Goal: Task Accomplishment & Management: Complete application form

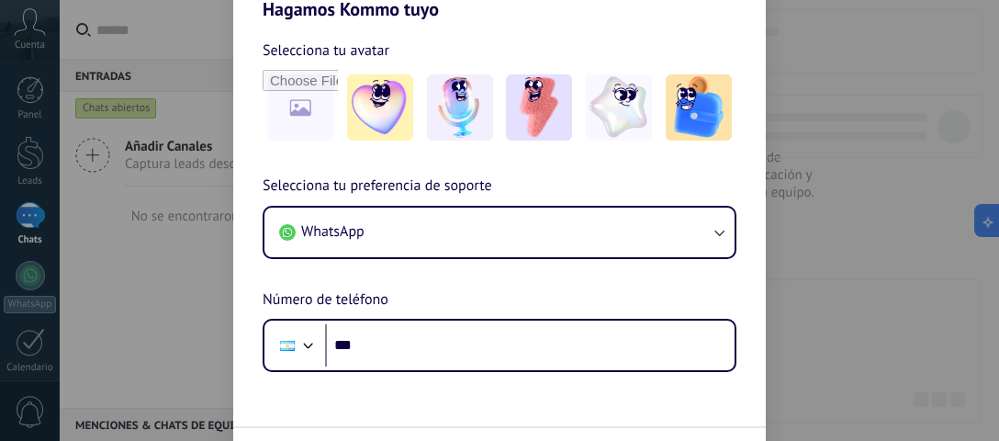
click at [891, 101] on div "Hagamos Kommo tuyo Selecciona tu avatar Selecciona tu preferencia de soporte Wh…" at bounding box center [499, 220] width 999 height 441
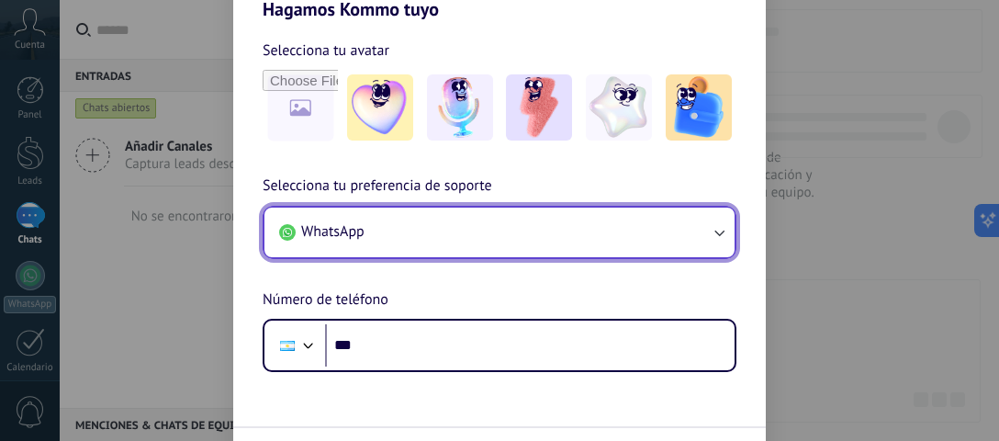
click at [630, 225] on button "WhatsApp" at bounding box center [500, 233] width 470 height 50
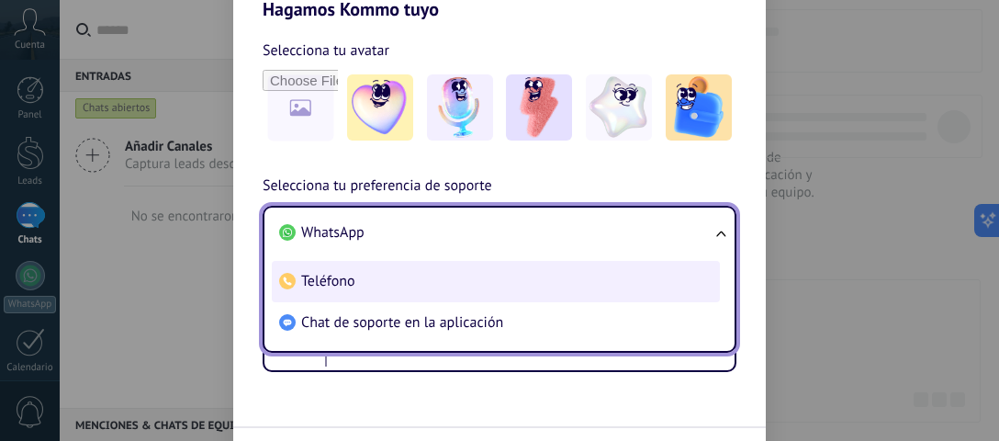
click at [461, 276] on li "Teléfono" at bounding box center [496, 281] width 448 height 41
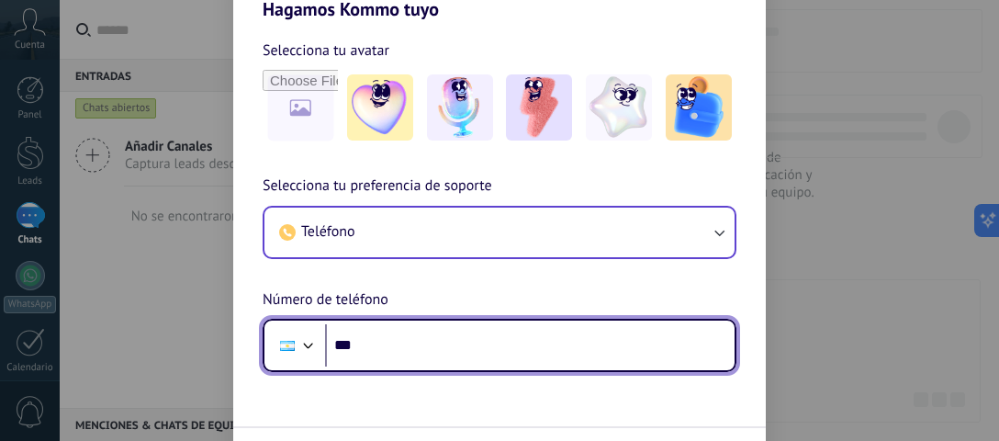
click at [408, 342] on input "***" at bounding box center [530, 345] width 410 height 42
type input "**"
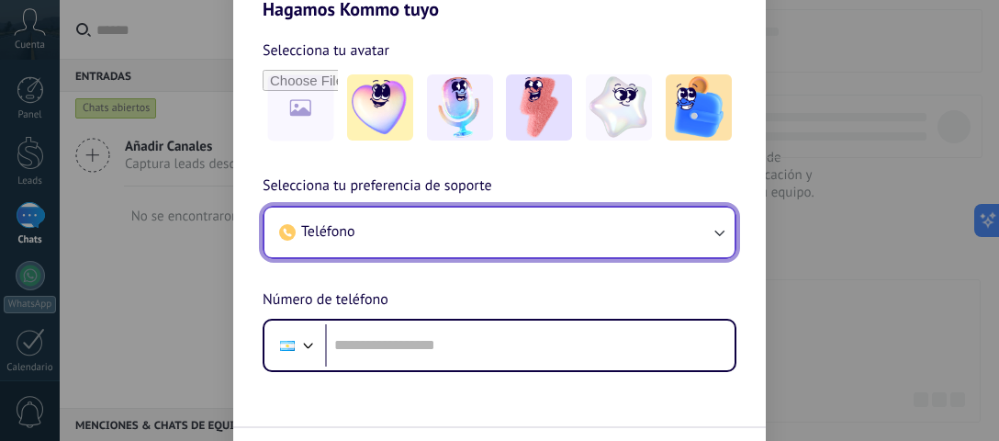
click at [478, 220] on button "Teléfono" at bounding box center [500, 233] width 470 height 50
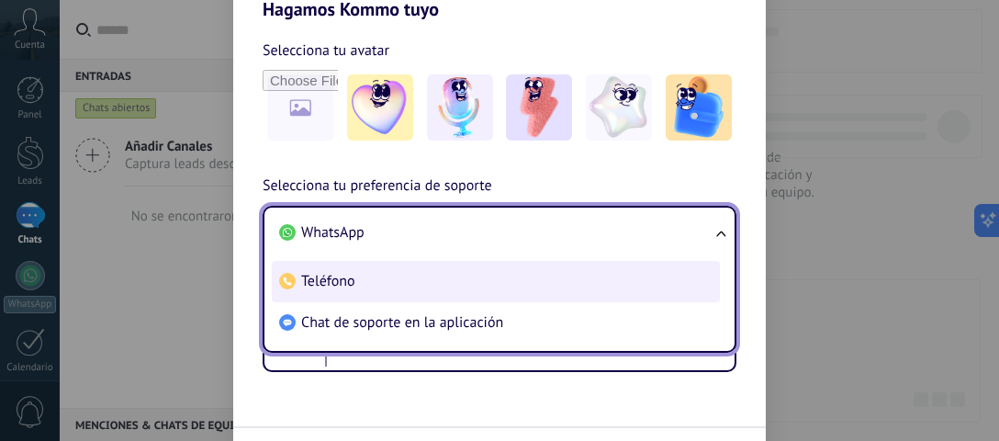
click at [389, 273] on li "Teléfono" at bounding box center [496, 281] width 448 height 41
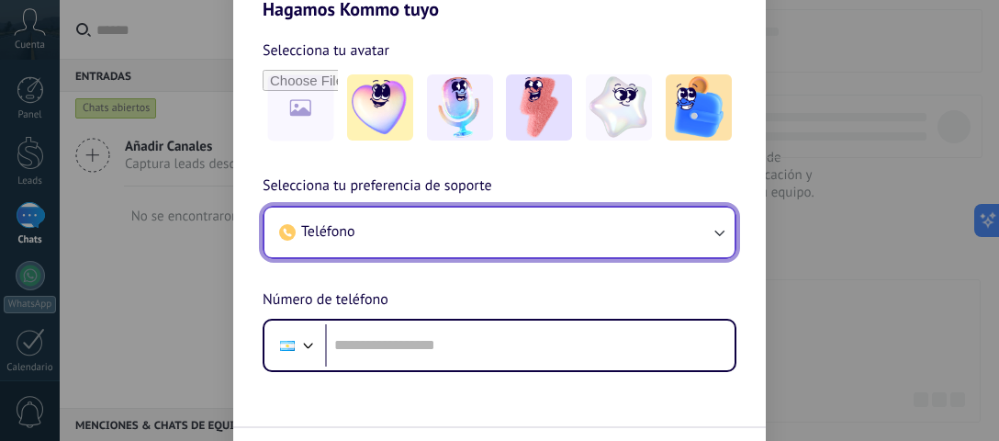
click at [434, 225] on button "Teléfono" at bounding box center [500, 233] width 470 height 50
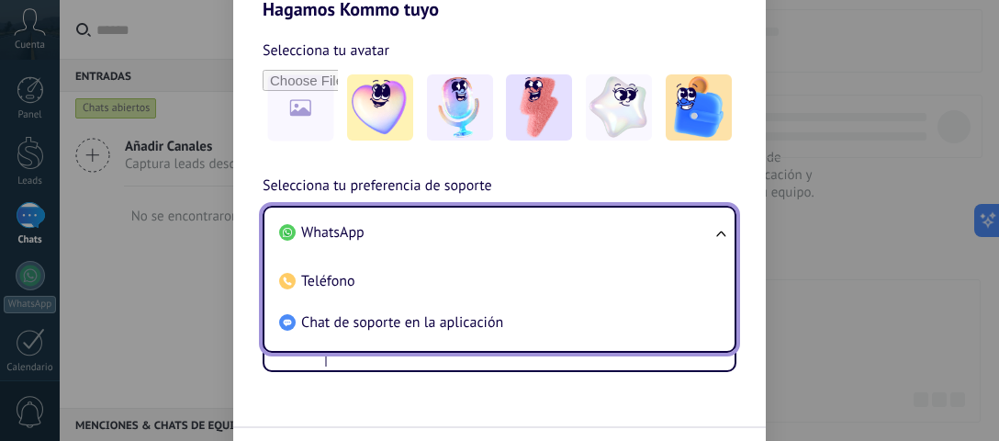
click at [399, 240] on li "WhatsApp" at bounding box center [496, 232] width 448 height 41
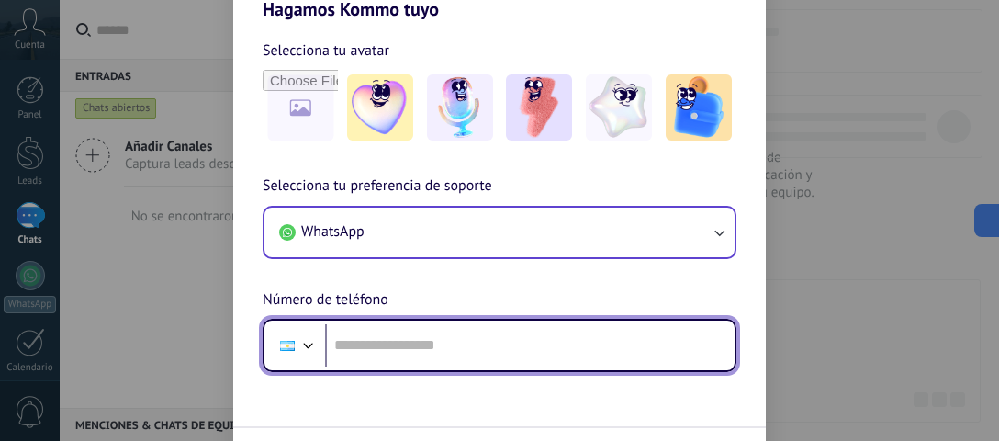
click at [290, 346] on div at bounding box center [287, 346] width 15 height 10
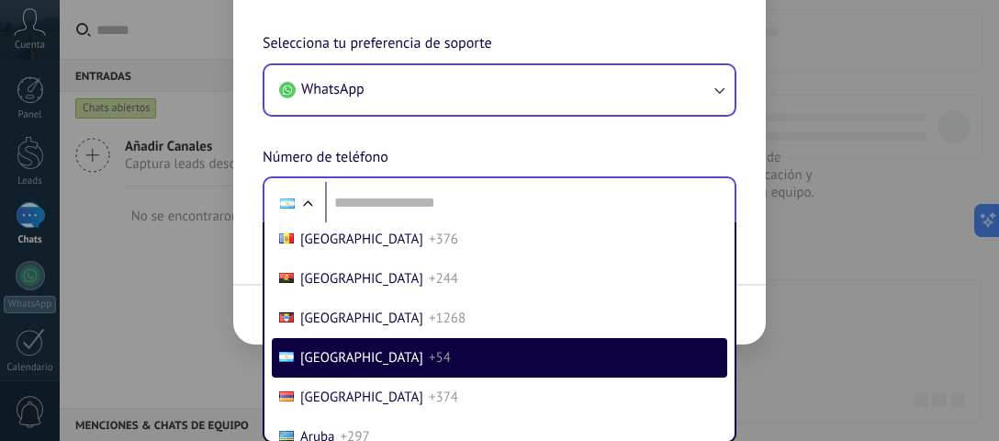
scroll to position [130, 0]
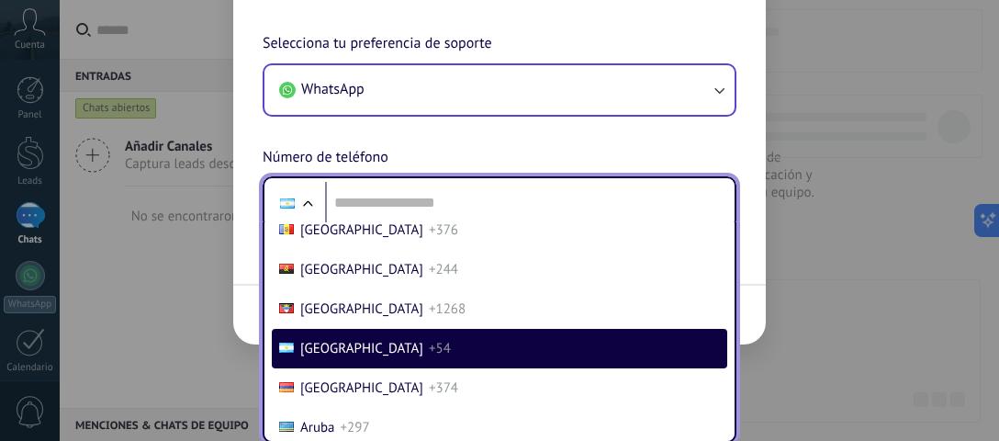
click at [324, 362] on li "[GEOGRAPHIC_DATA] +54" at bounding box center [500, 348] width 456 height 39
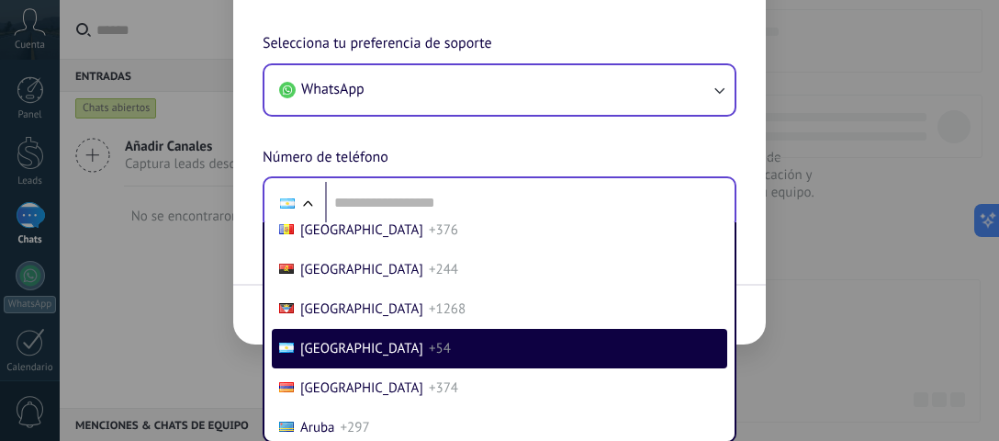
scroll to position [46, 0]
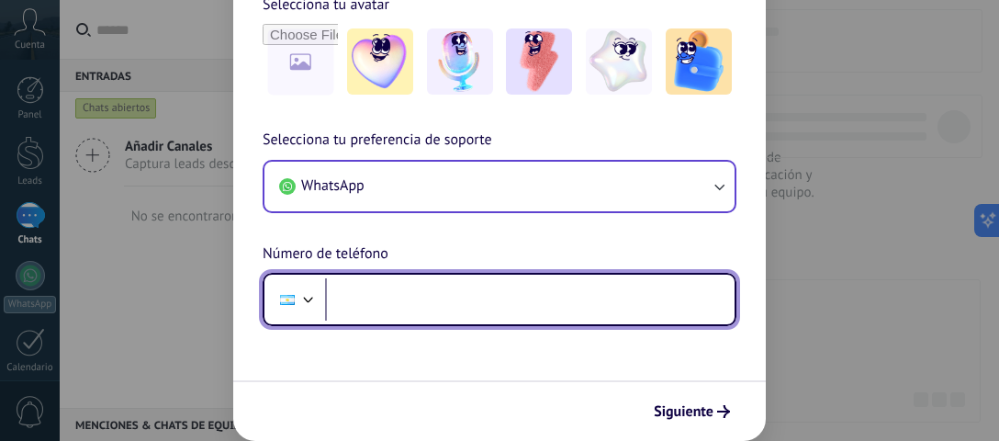
click at [401, 305] on input "tel" at bounding box center [530, 299] width 410 height 42
type input "**********"
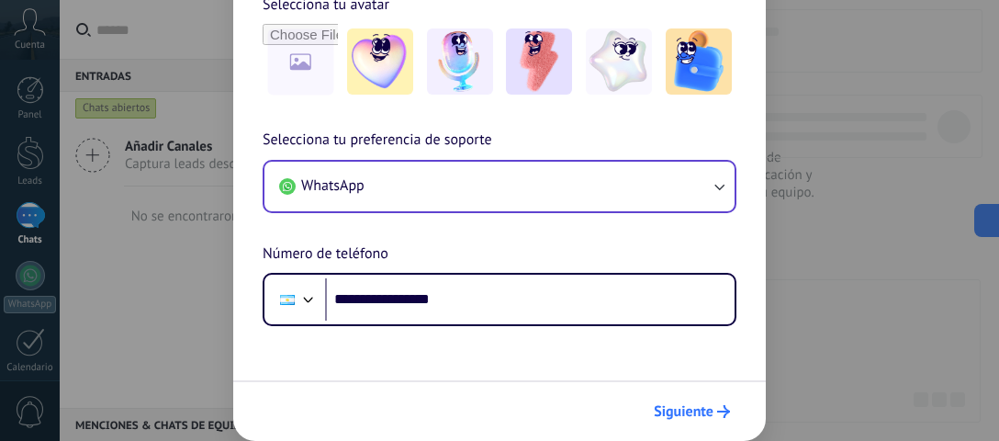
click at [710, 416] on span "Siguiente" at bounding box center [684, 411] width 60 height 13
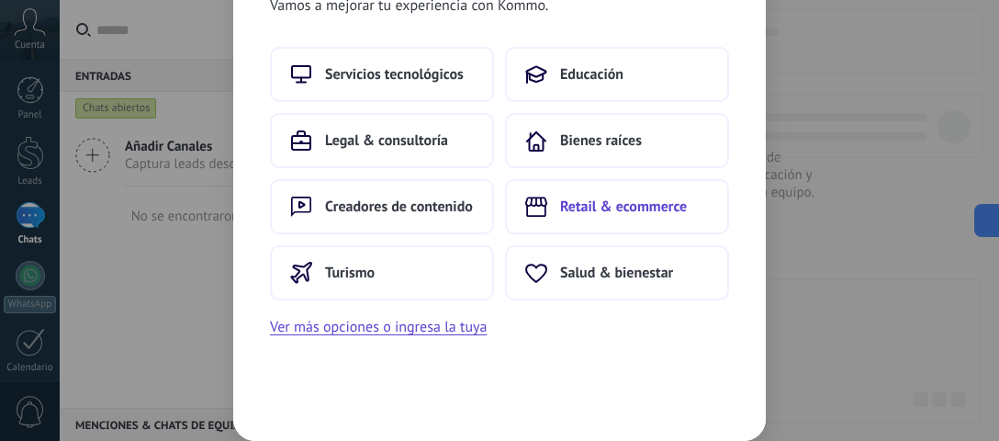
click at [564, 197] on span "Retail & ecommerce" at bounding box center [623, 206] width 127 height 18
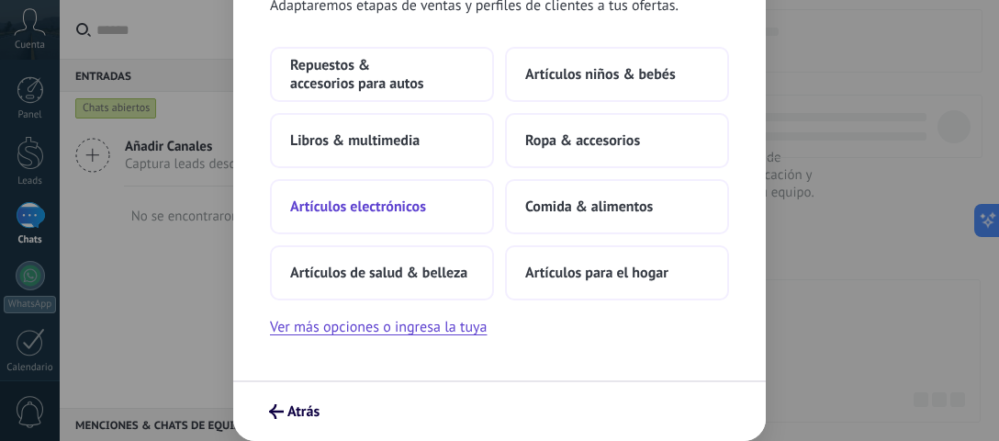
click at [375, 227] on button "Artículos electrónicos" at bounding box center [382, 206] width 224 height 55
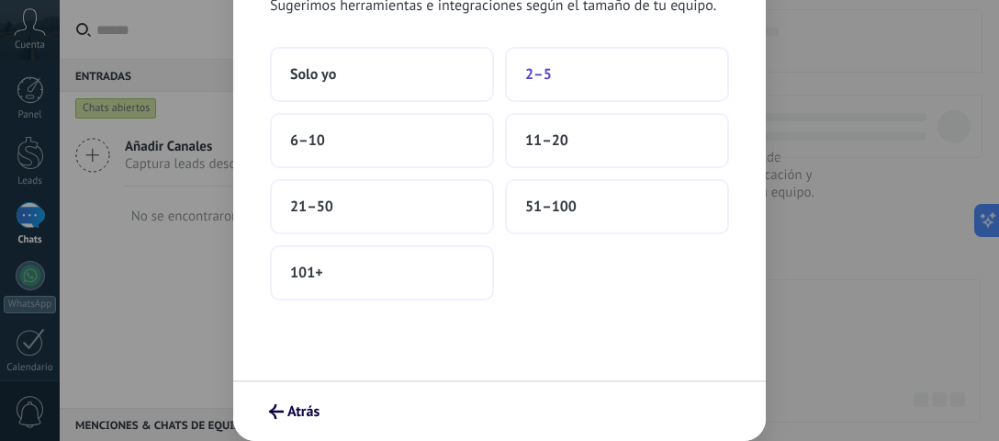
click at [560, 89] on button "2–5" at bounding box center [617, 74] width 224 height 55
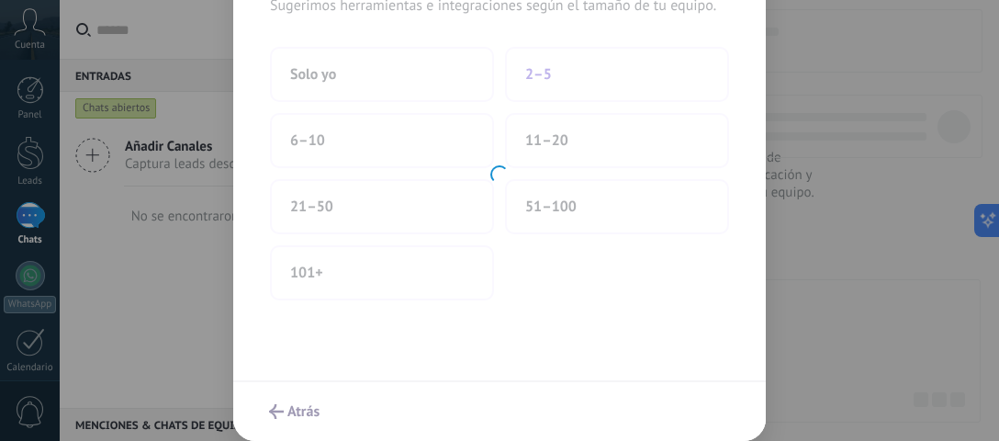
scroll to position [37, 0]
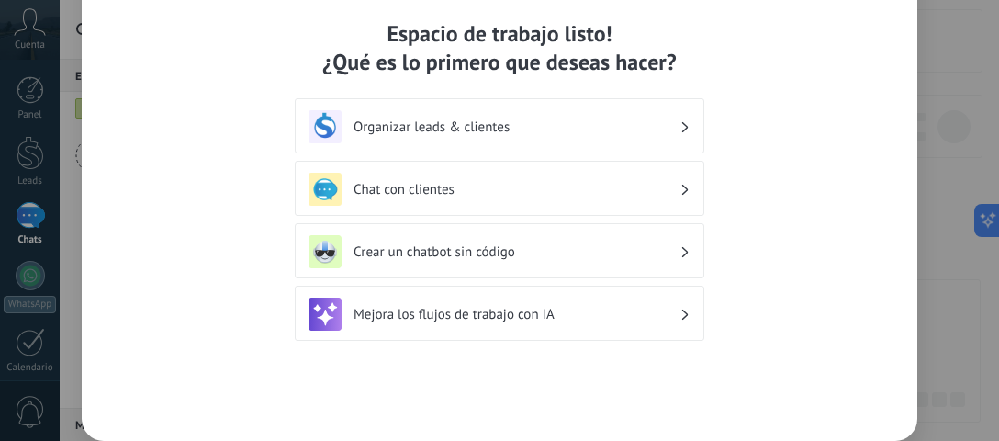
click at [479, 206] on div "Chat con clientes" at bounding box center [500, 188] width 410 height 55
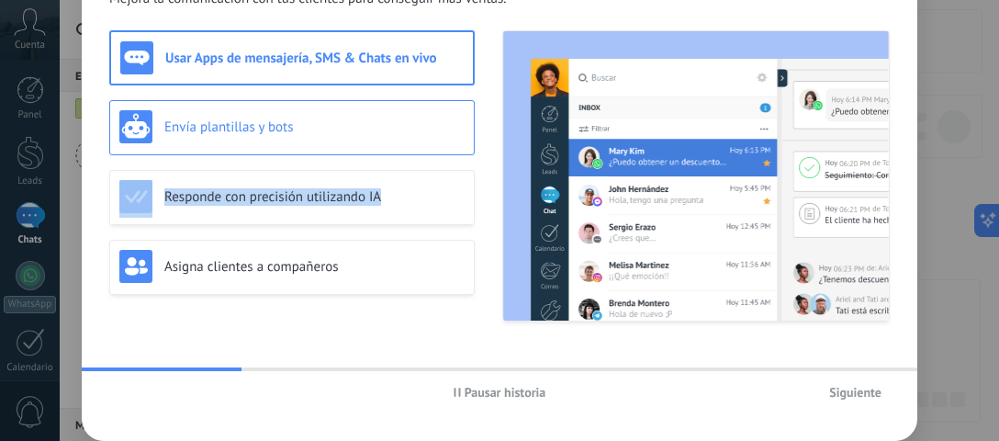
drag, startPoint x: 479, startPoint y: 206, endPoint x: 366, endPoint y: 127, distance: 137.8
click at [366, 127] on div "Usar Apps de mensajería, SMS & Chats en vivo Envía plantillas y bots Responde c…" at bounding box center [499, 175] width 781 height 291
click at [366, 127] on h3 "Envía plantillas y bots" at bounding box center [314, 126] width 300 height 17
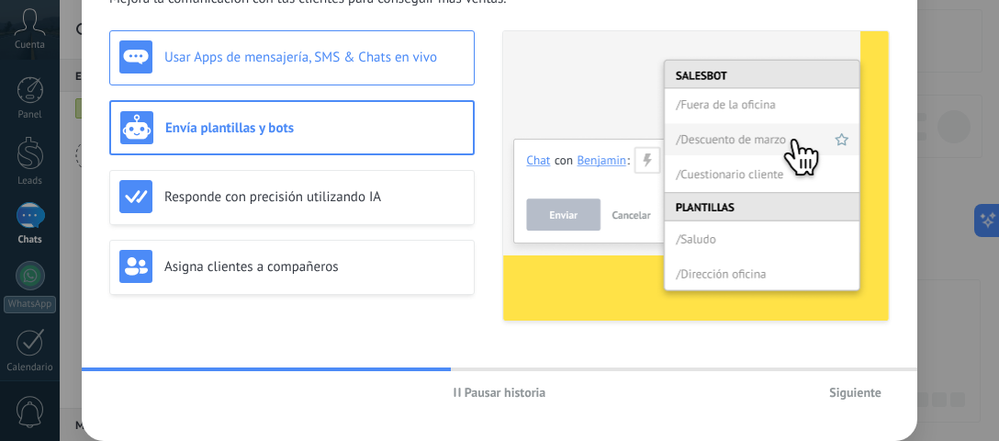
click at [345, 49] on h3 "Usar Apps de mensajería, SMS & Chats en vivo" at bounding box center [314, 57] width 300 height 17
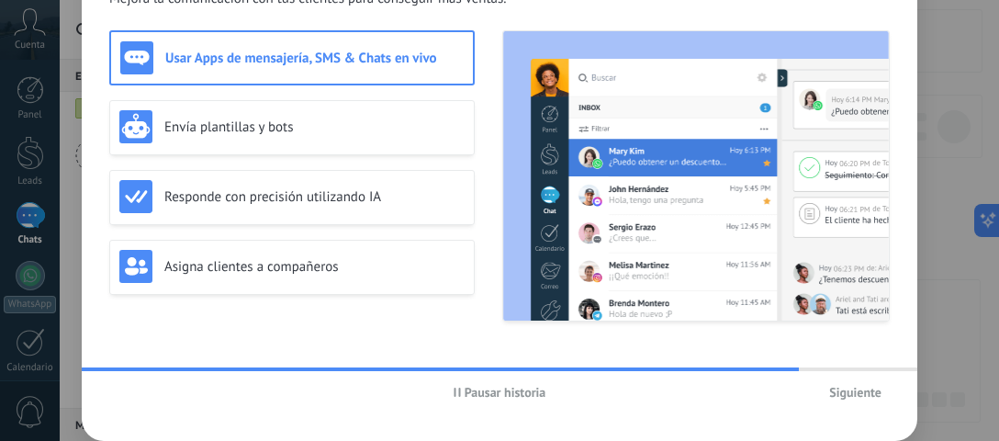
click at [850, 405] on button "Siguiente" at bounding box center [855, 392] width 69 height 28
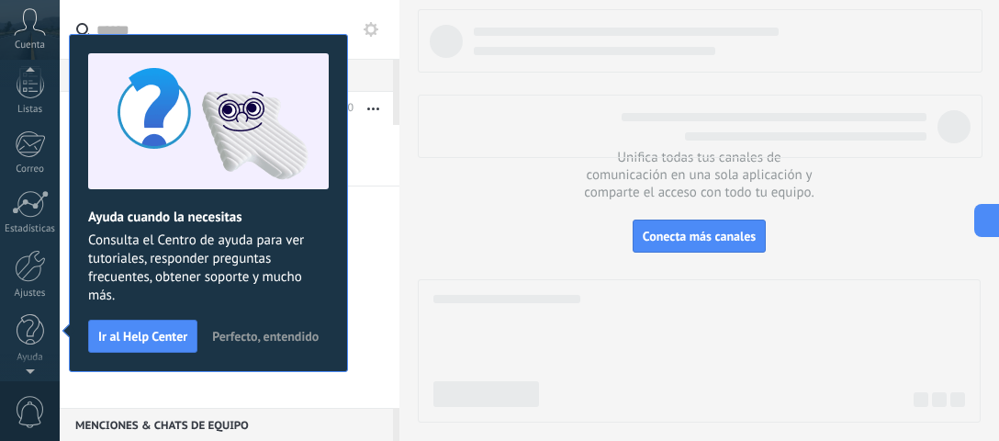
scroll to position [0, 0]
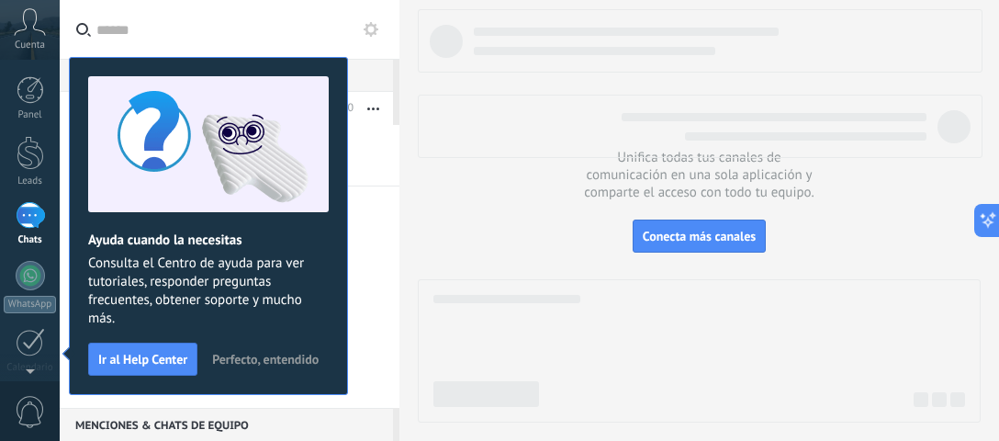
click at [246, 353] on span "Perfecto, entendido" at bounding box center [265, 359] width 107 height 13
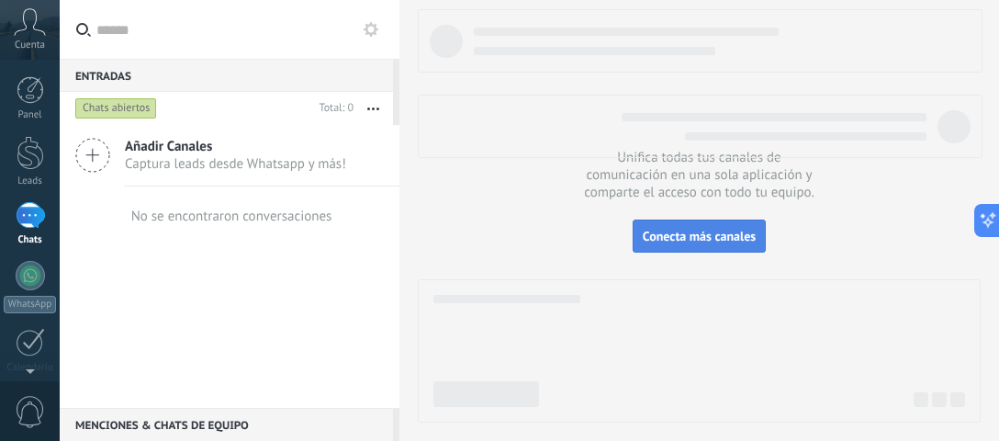
click at [670, 225] on button "Conecta más canales" at bounding box center [699, 236] width 133 height 33
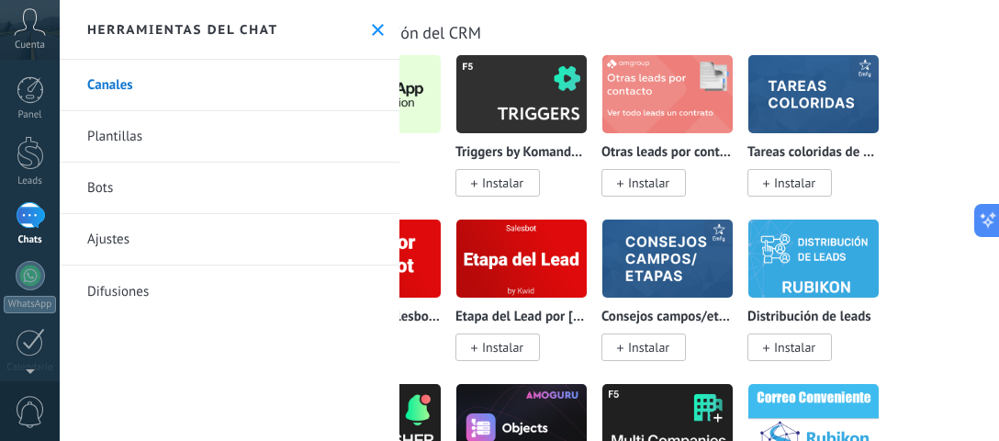
scroll to position [5261, 0]
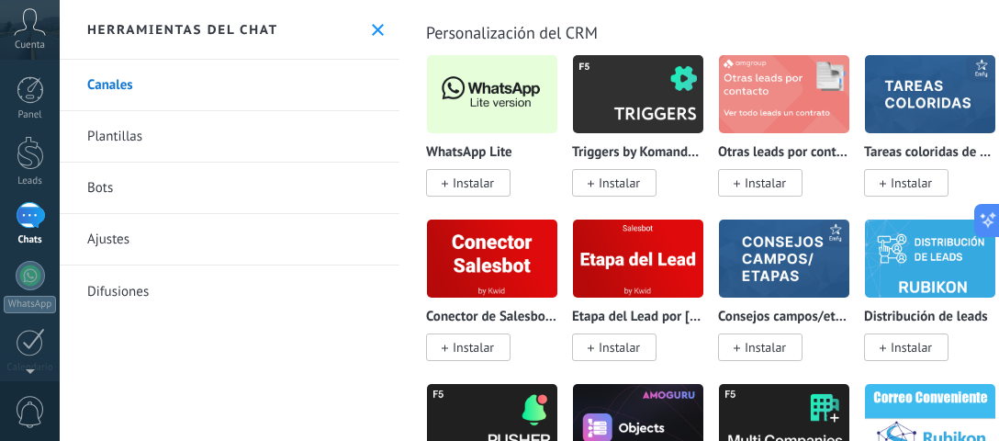
click at [472, 191] on span "Instalar" at bounding box center [473, 183] width 41 height 17
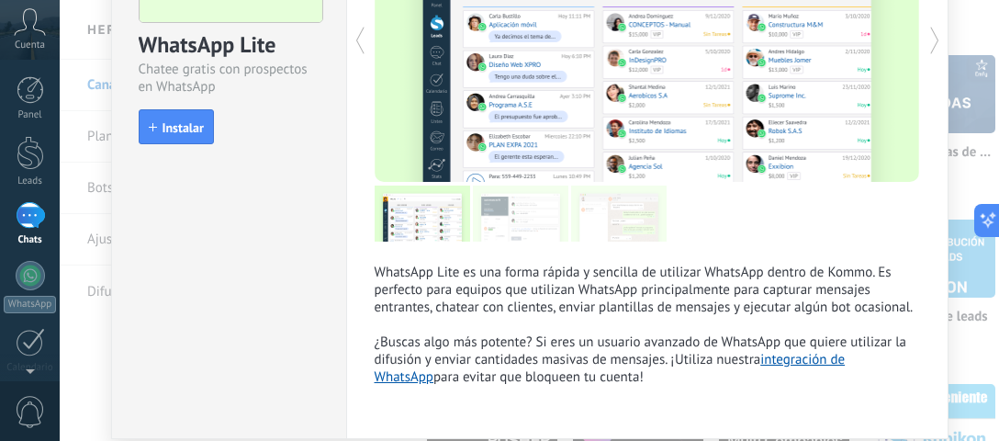
scroll to position [165, 0]
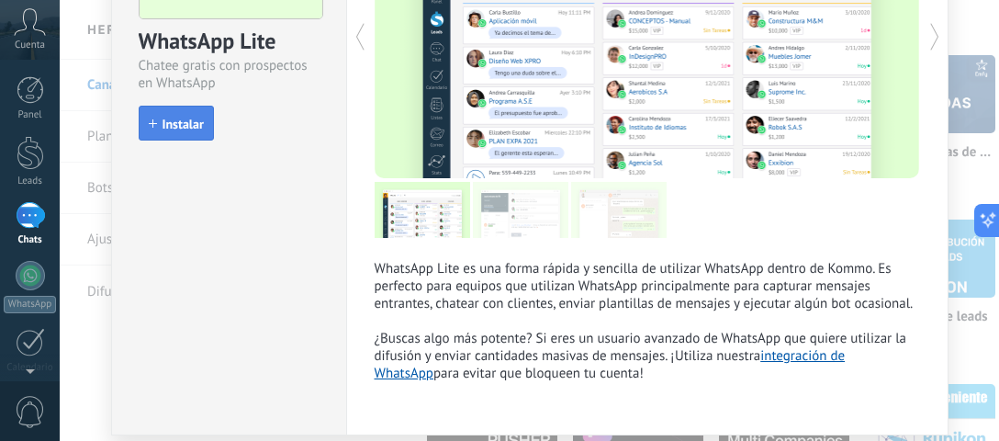
click at [167, 118] on span "Instalar" at bounding box center [183, 124] width 41 height 13
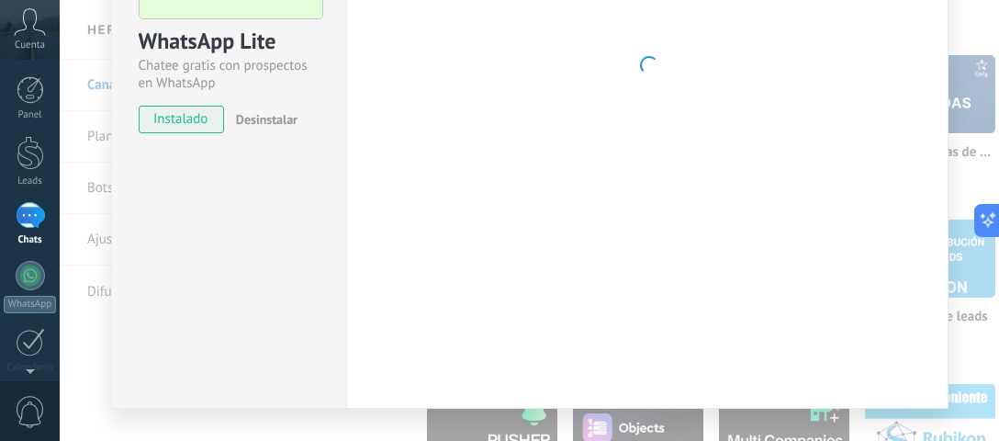
scroll to position [0, 0]
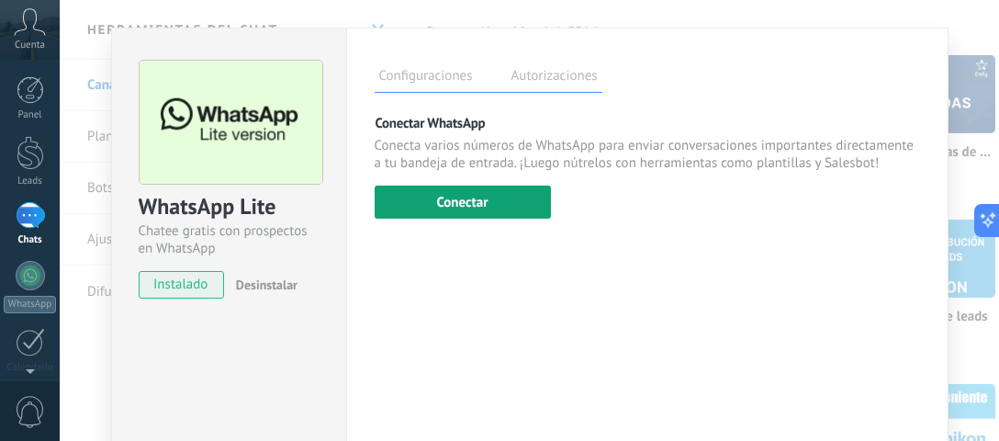
click at [463, 200] on button "Conectar" at bounding box center [463, 202] width 176 height 33
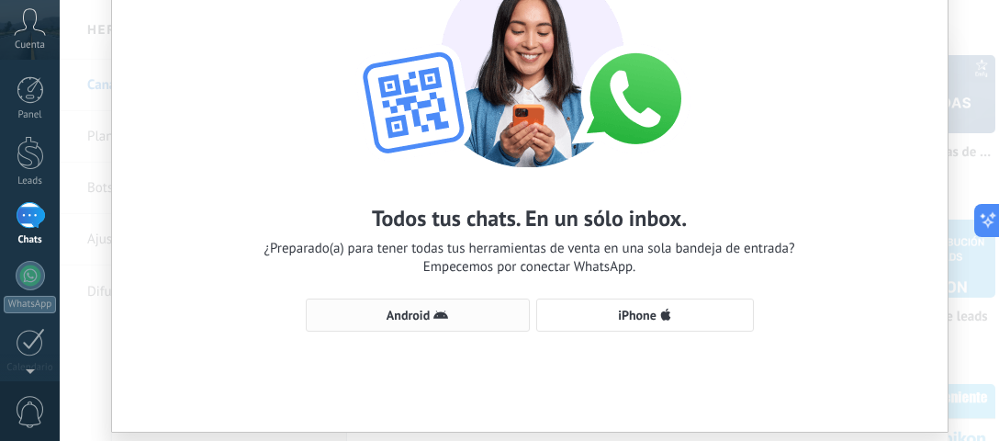
scroll to position [110, 0]
click at [436, 324] on button "Android" at bounding box center [418, 314] width 224 height 33
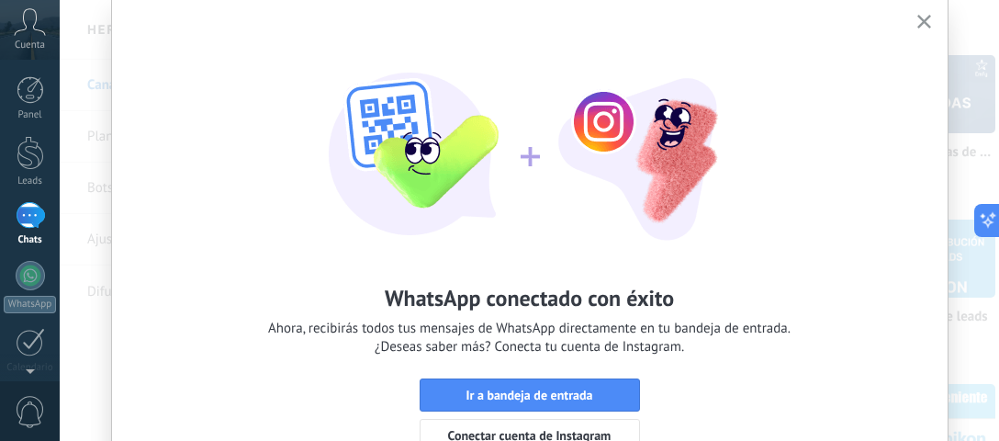
scroll to position [77, 0]
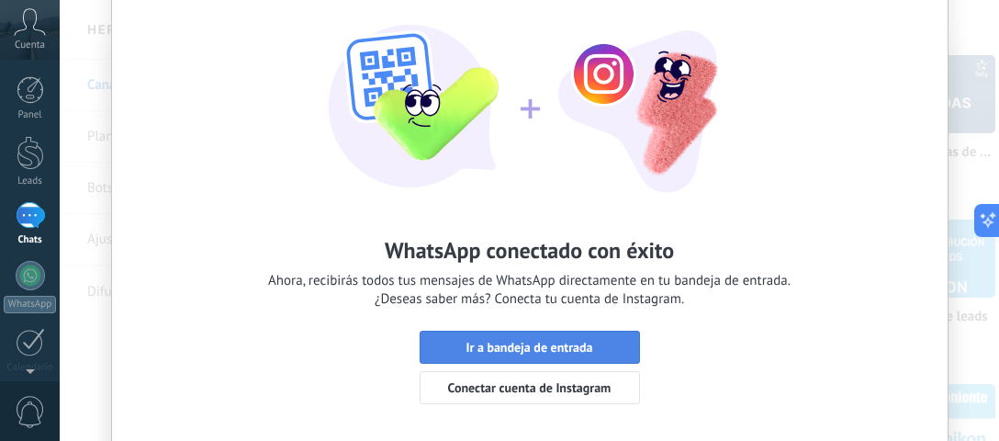
click at [529, 346] on span "Ir a bandeja de entrada" at bounding box center [529, 347] width 127 height 13
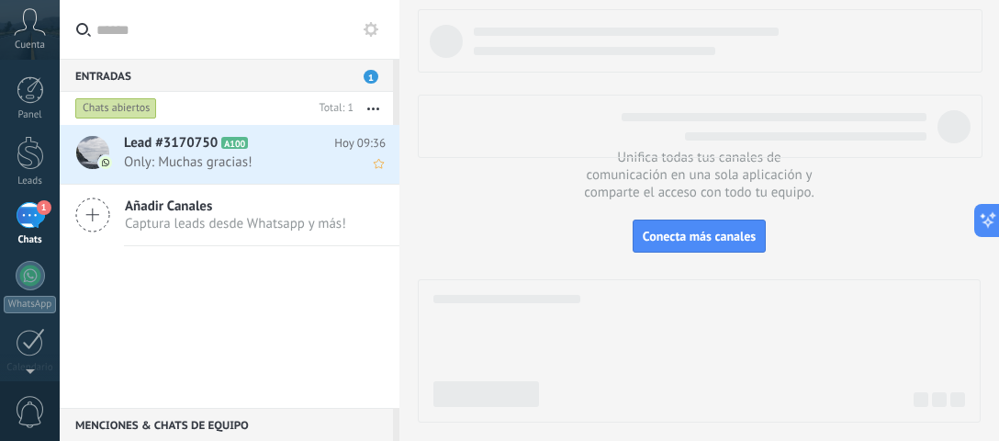
click at [224, 144] on span "A100" at bounding box center [234, 143] width 27 height 12
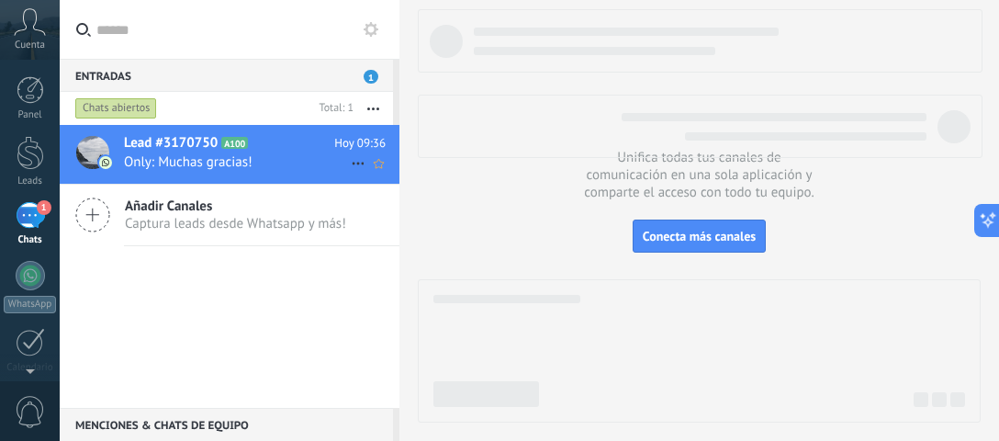
click at [244, 168] on span "Only: Muchas gracias!" at bounding box center [237, 161] width 227 height 17
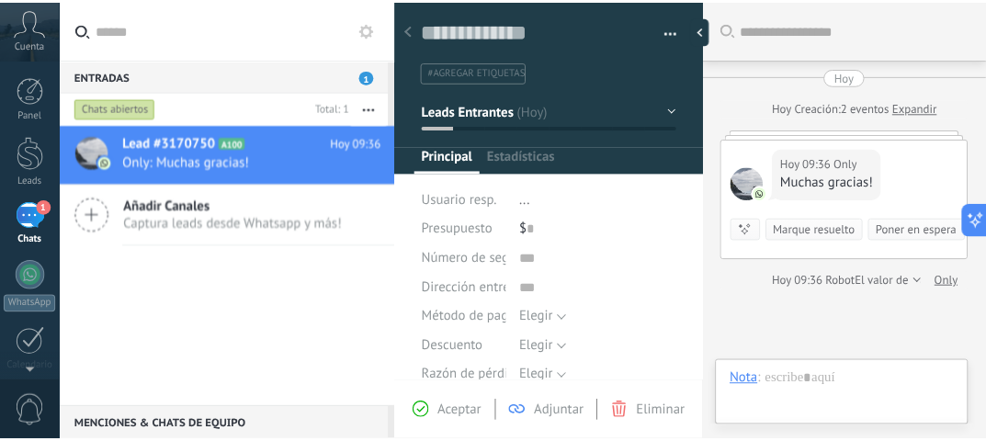
scroll to position [27, 0]
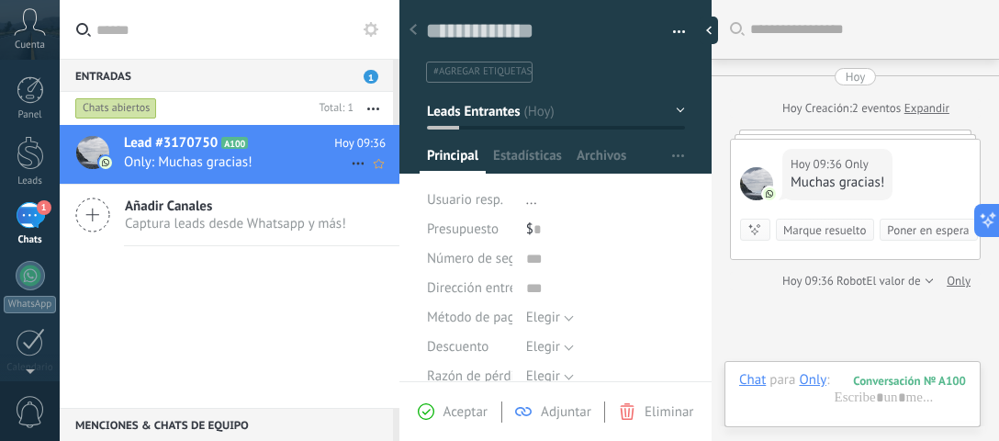
click at [330, 153] on span "Only: Muchas gracias!" at bounding box center [237, 161] width 227 height 17
click at [281, 344] on div "Lead #3170750 A100 Hoy 09:36 Only: Muchas gracias! Añadir [PERSON_NAME] Captura…" at bounding box center [230, 266] width 340 height 283
click at [29, 163] on div at bounding box center [31, 153] width 28 height 34
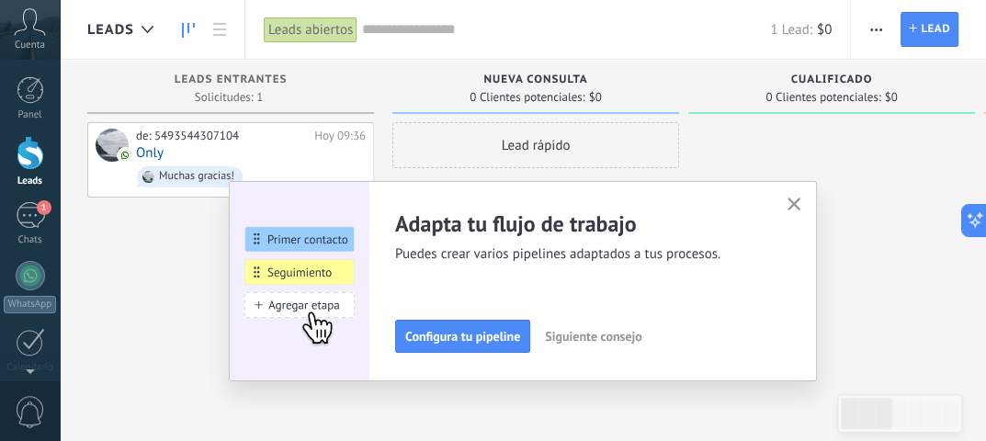
click at [801, 210] on span "button" at bounding box center [794, 205] width 14 height 16
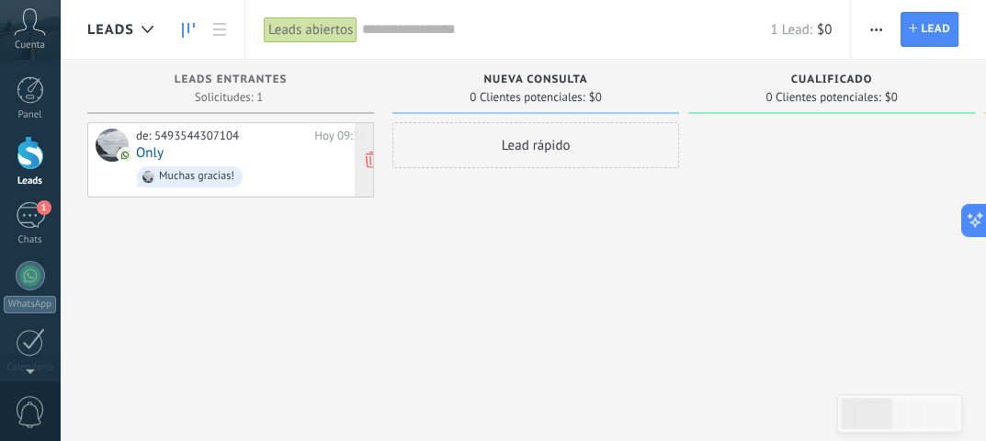
click at [154, 152] on link "Only" at bounding box center [150, 153] width 28 height 16
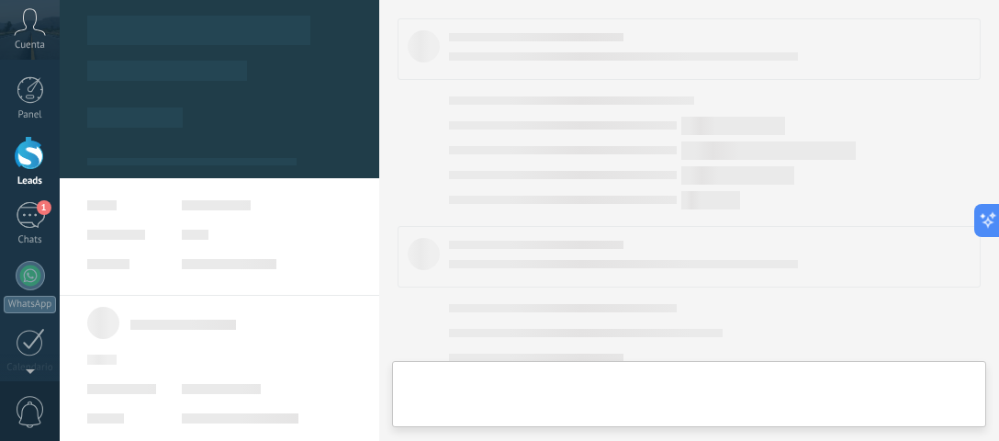
type textarea "**********"
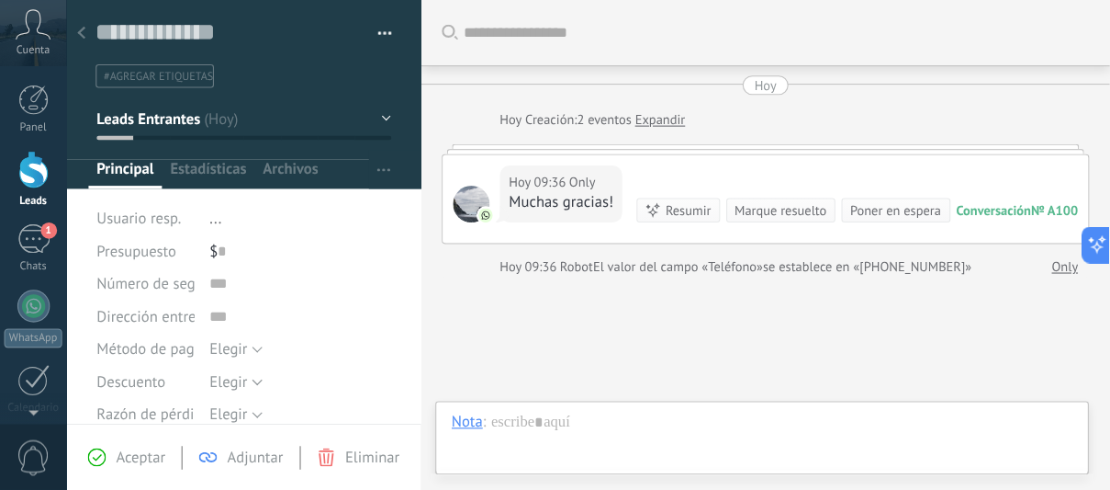
scroll to position [129, 0]
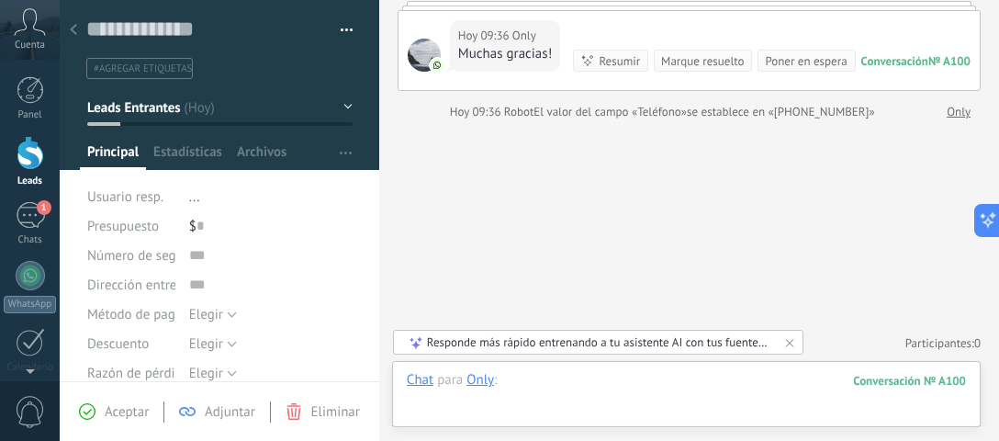
click at [740, 378] on div at bounding box center [686, 398] width 559 height 55
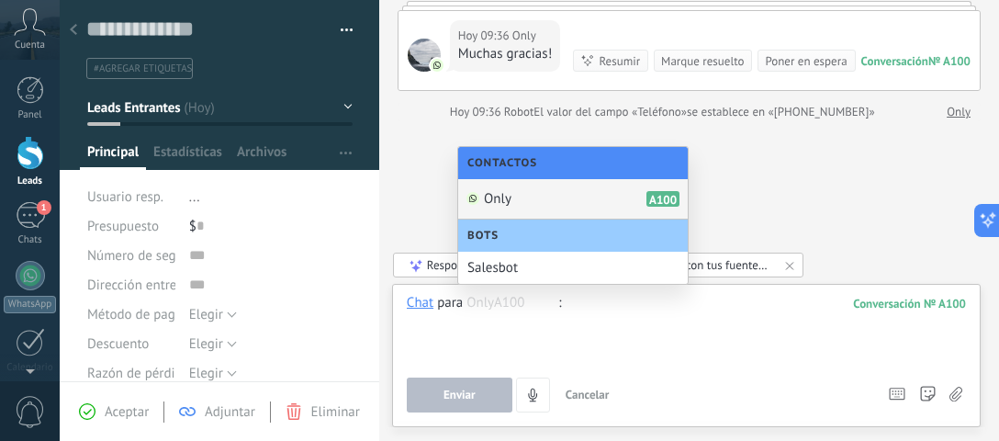
click at [423, 175] on div "Buscar Carga más [PERSON_NAME] Creación: 2 eventos Expandir Hoy 09:36 Only Much…" at bounding box center [689, 156] width 620 height 570
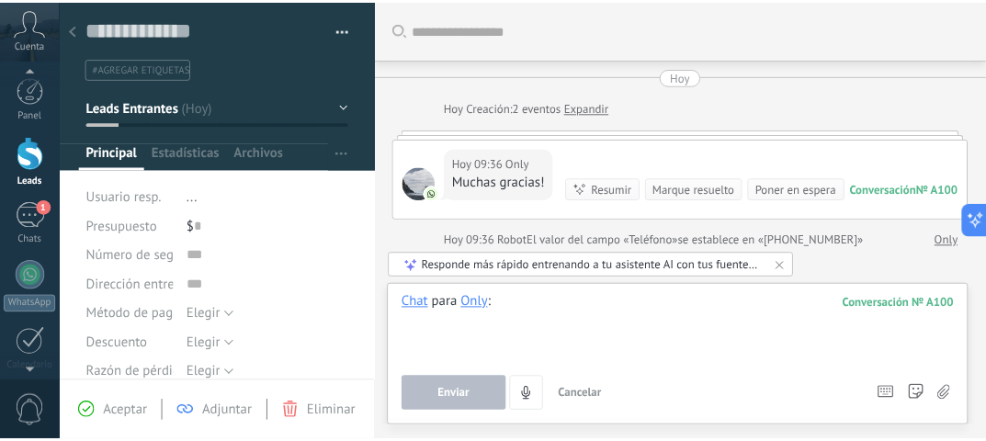
scroll to position [0, 0]
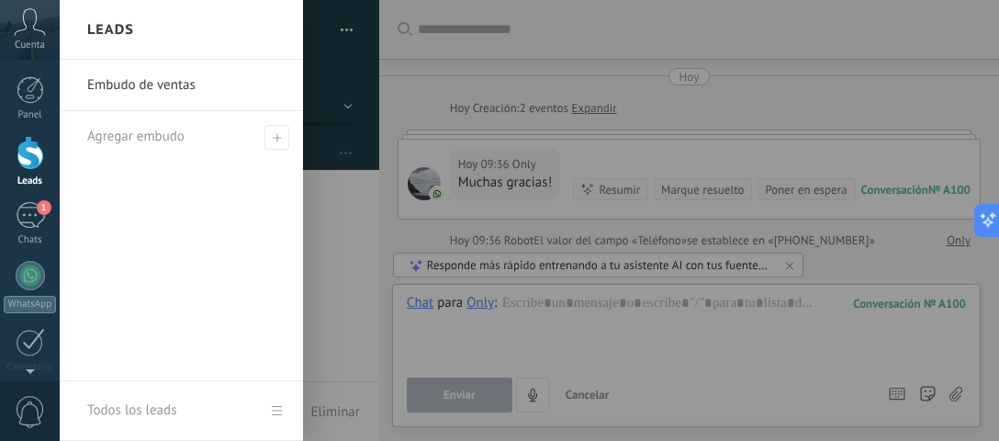
click at [133, 405] on body ".abccls-1,.abccls-2{fill-rule:evenodd}.abccls-2{fill:#fff} .abfcls-1{fill:none}…" at bounding box center [499, 220] width 999 height 441
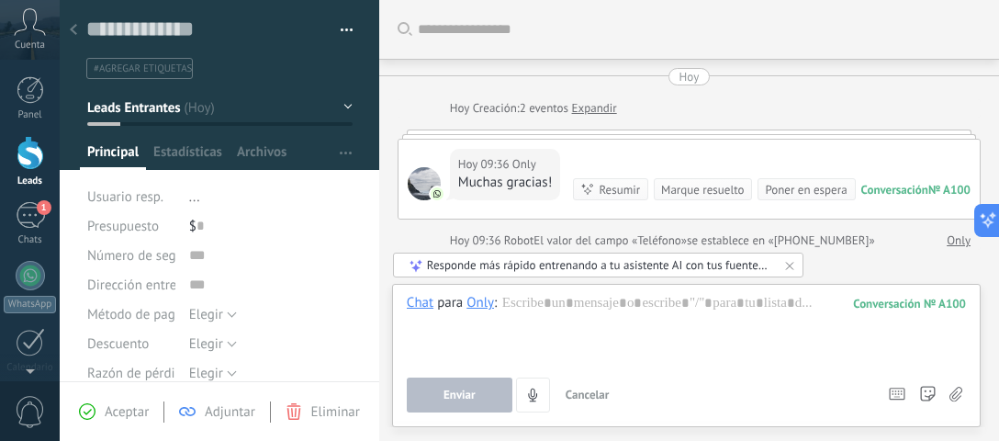
click at [71, 24] on icon at bounding box center [73, 29] width 7 height 11
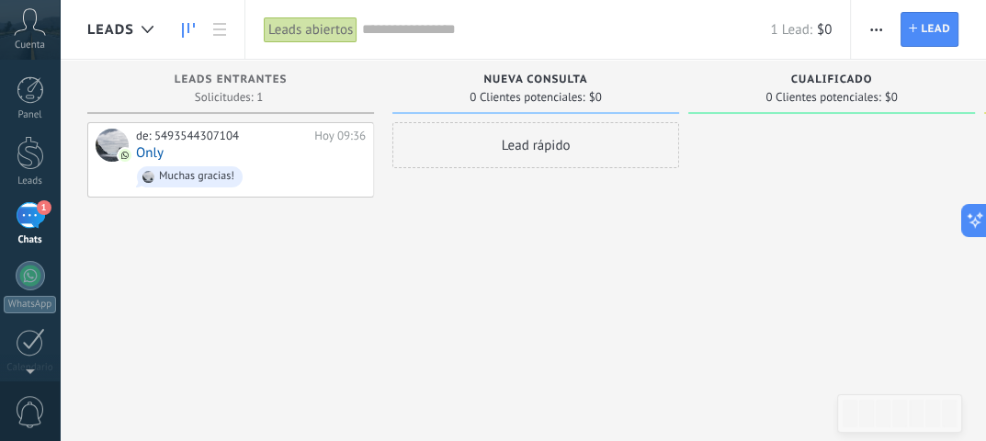
click at [872, 27] on span "button" at bounding box center [876, 29] width 12 height 35
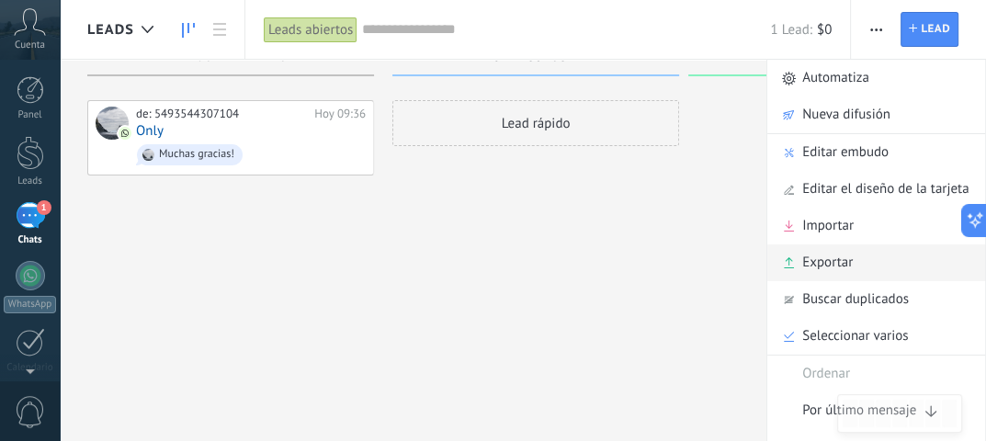
scroll to position [31, 0]
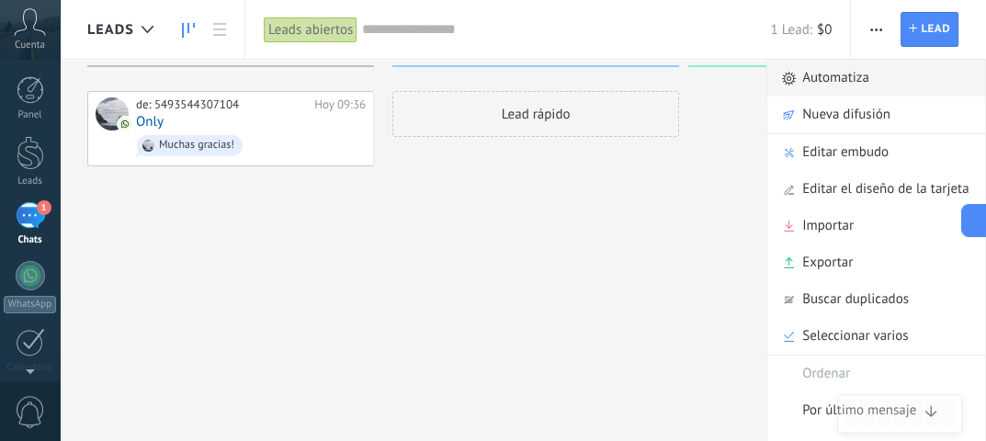
click at [866, 71] on span "Automatiza" at bounding box center [835, 78] width 67 height 37
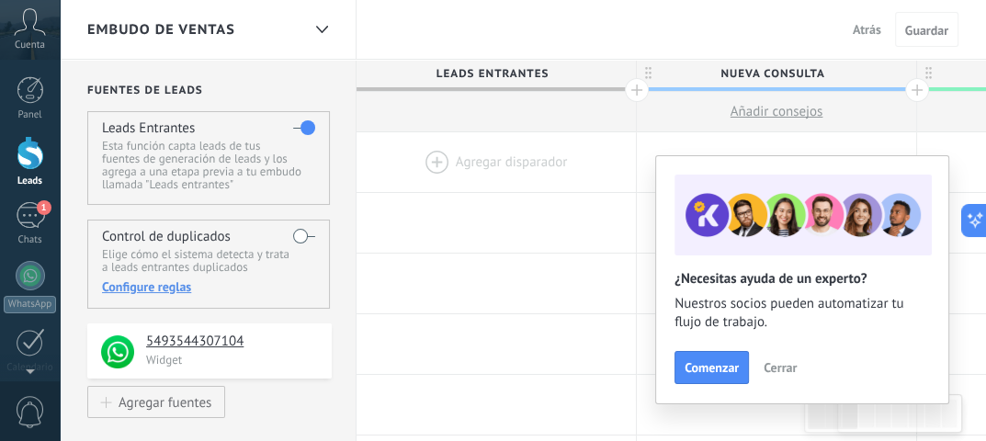
click at [850, 34] on button "Atrás" at bounding box center [866, 30] width 43 height 28
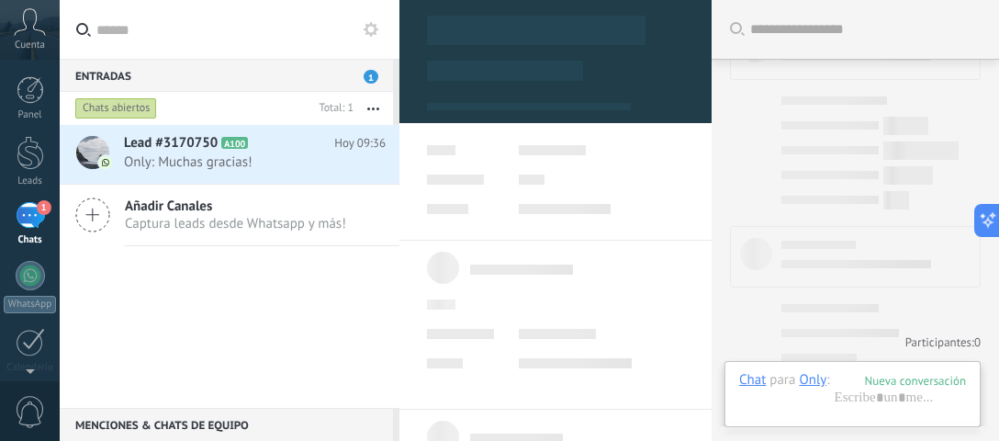
click at [356, 334] on div "Lead #3170750 A100 Hoy 09:36 Only: Muchas gracias! Añadir [PERSON_NAME] Captura…" at bounding box center [230, 266] width 340 height 283
click at [35, 152] on div at bounding box center [31, 153] width 28 height 34
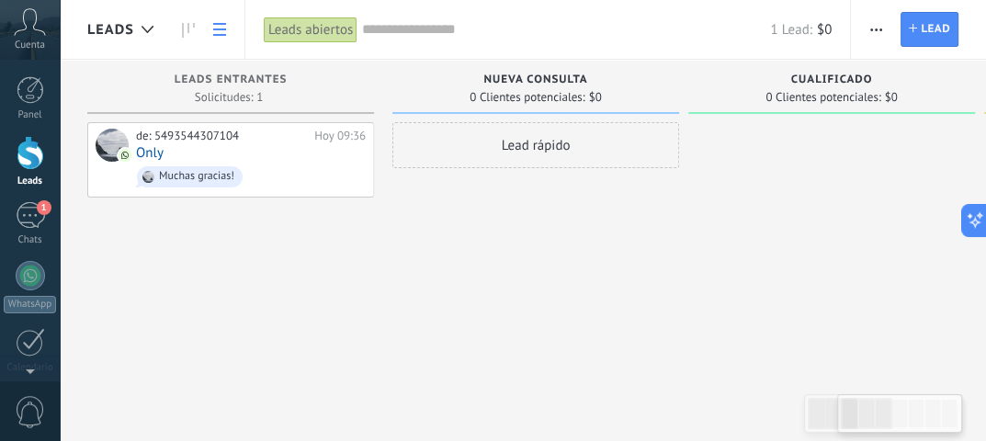
click at [213, 25] on icon at bounding box center [219, 29] width 13 height 13
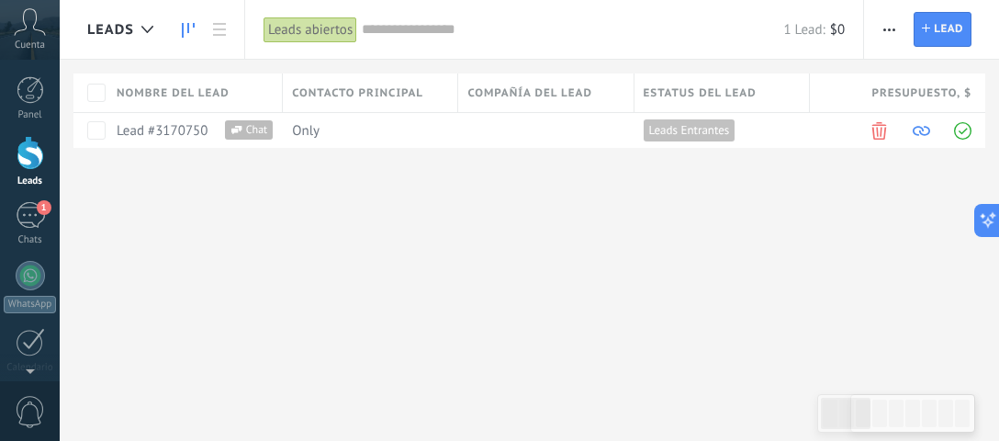
click at [187, 30] on use at bounding box center [188, 30] width 13 height 15
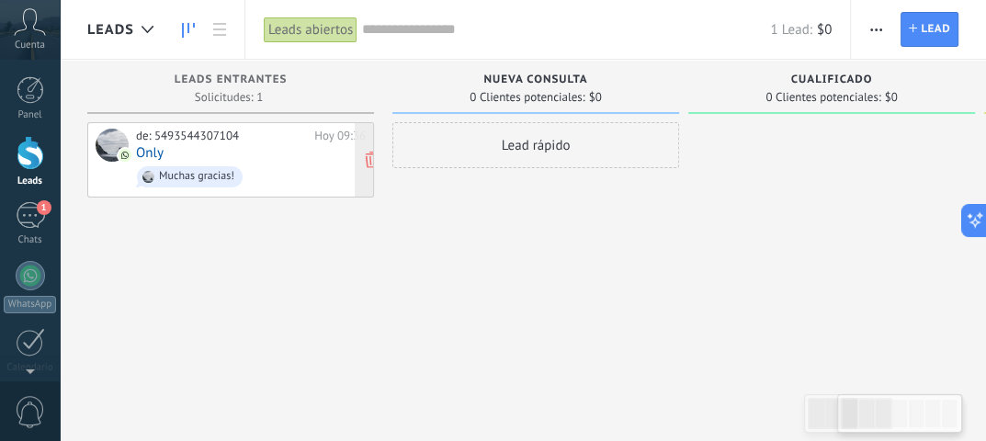
click at [152, 140] on div "de: 5493544307104" at bounding box center [222, 136] width 172 height 15
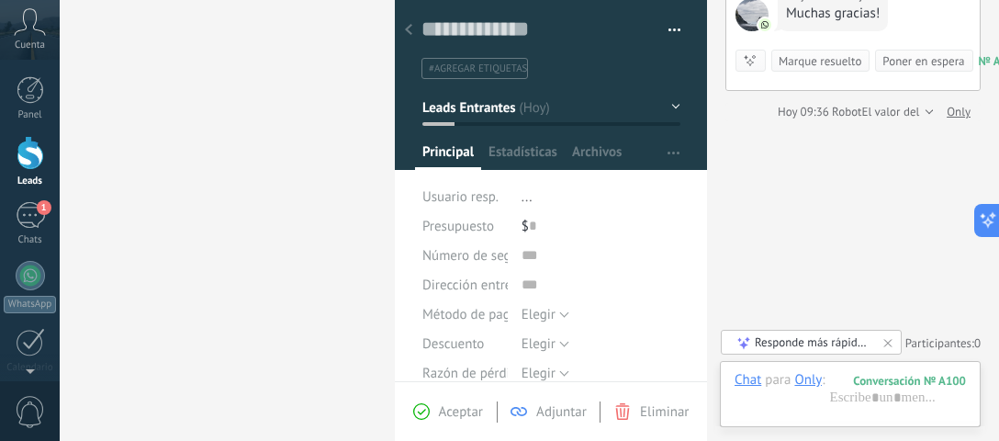
drag, startPoint x: 797, startPoint y: 236, endPoint x: 736, endPoint y: 236, distance: 61.5
click at [736, 236] on div "Buscar Carga más [PERSON_NAME] Creación: 2 eventos Expandir Hoy 09:36 Only Much…" at bounding box center [853, 136] width 292 height 611
click at [821, 237] on div "Buscar Carga más [PERSON_NAME] Creación: 2 eventos Expandir Hoy 09:36 Only Much…" at bounding box center [853, 136] width 292 height 611
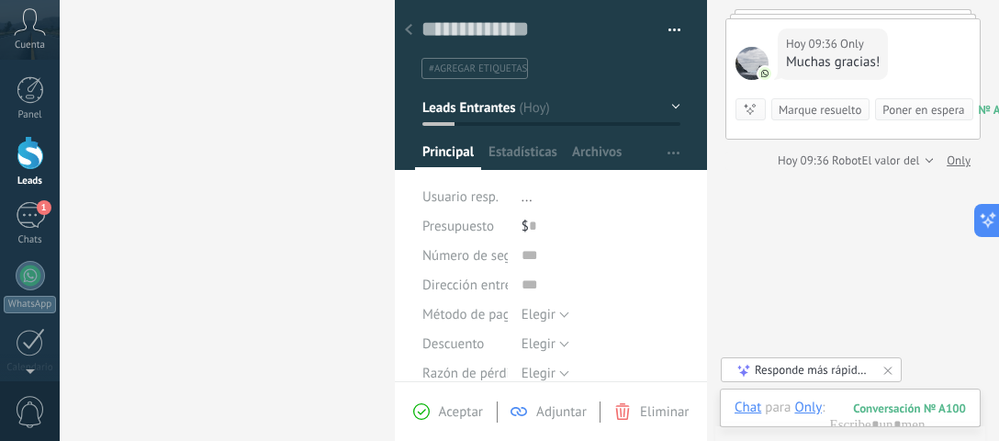
scroll to position [17, 0]
click at [272, 242] on div "Leads Leads abiertos Aplicar 1 Lead: $0 Leads abiertos Mis leads Leads ganados …" at bounding box center [499, 220] width 999 height 441
click at [407, 23] on div at bounding box center [409, 31] width 26 height 36
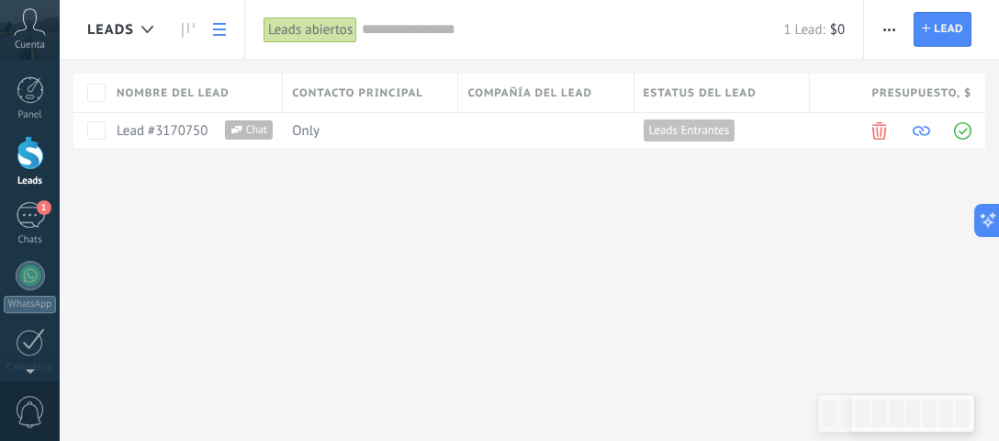
click at [181, 43] on link at bounding box center [188, 30] width 31 height 36
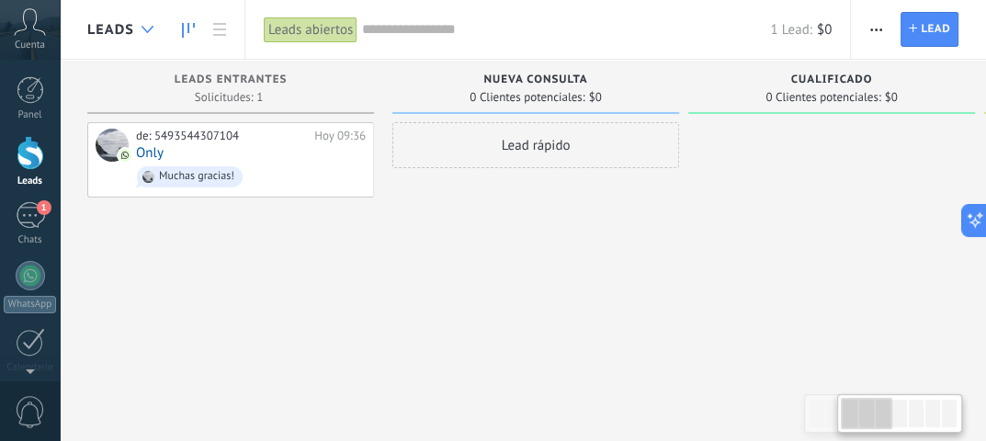
click at [136, 25] on div at bounding box center [147, 30] width 30 height 36
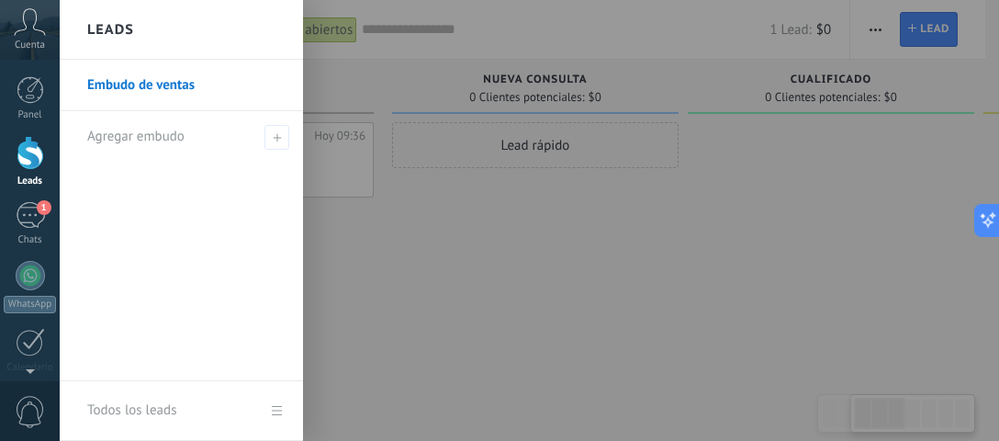
click at [364, 304] on div at bounding box center [559, 220] width 999 height 441
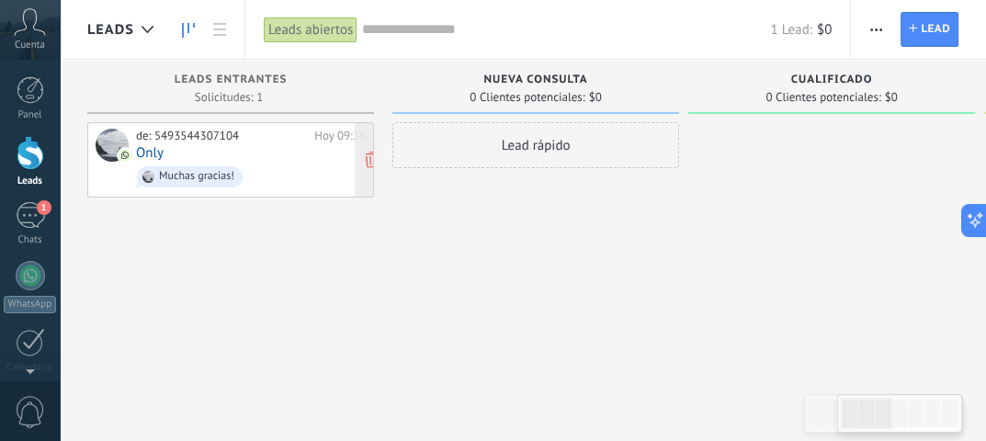
click at [151, 149] on link "Only" at bounding box center [150, 153] width 28 height 16
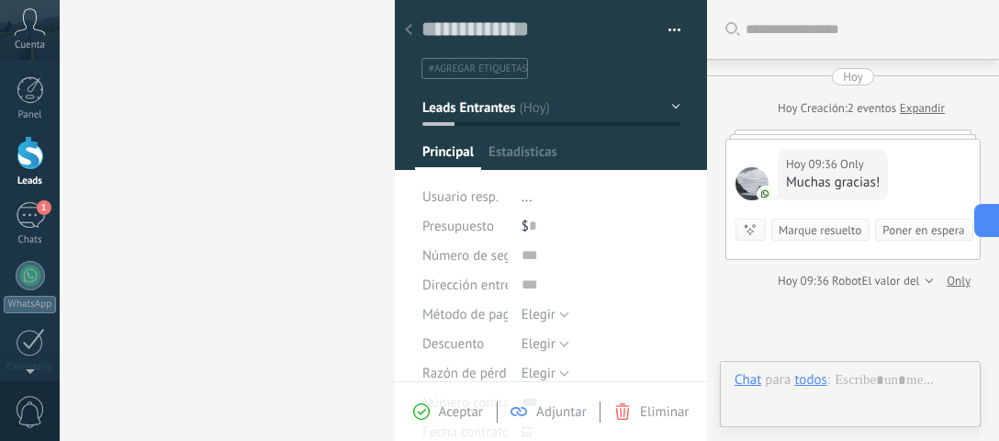
scroll to position [169, 0]
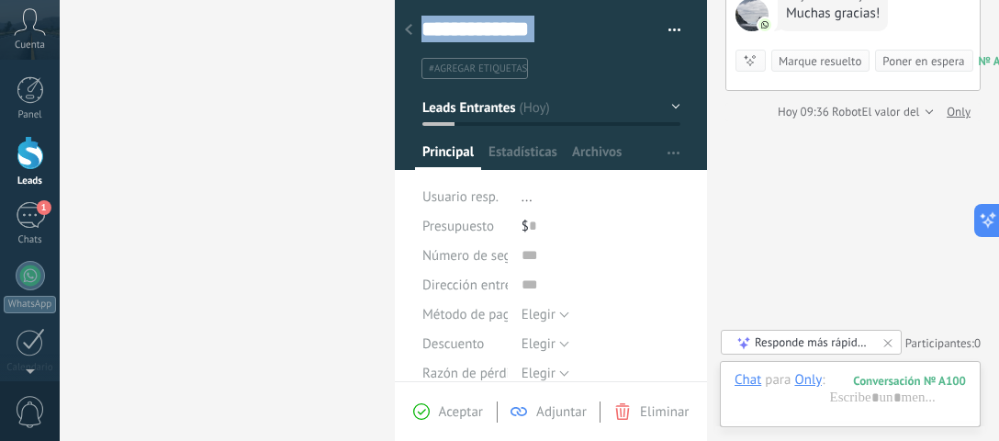
drag, startPoint x: 394, startPoint y: 64, endPoint x: 945, endPoint y: 101, distance: 552.3
click at [281, 91] on div "Leads Leads abiertos Aplicar 1 Lead: $0 Leads abiertos Mis leads Leads ganados …" at bounding box center [499, 220] width 999 height 441
drag, startPoint x: 847, startPoint y: 182, endPoint x: 719, endPoint y: 192, distance: 128.1
click at [719, 192] on div "Buscar Carga más [PERSON_NAME] Creación: 2 eventos Expandir Hoy 09:36 Only Much…" at bounding box center [853, 136] width 292 height 611
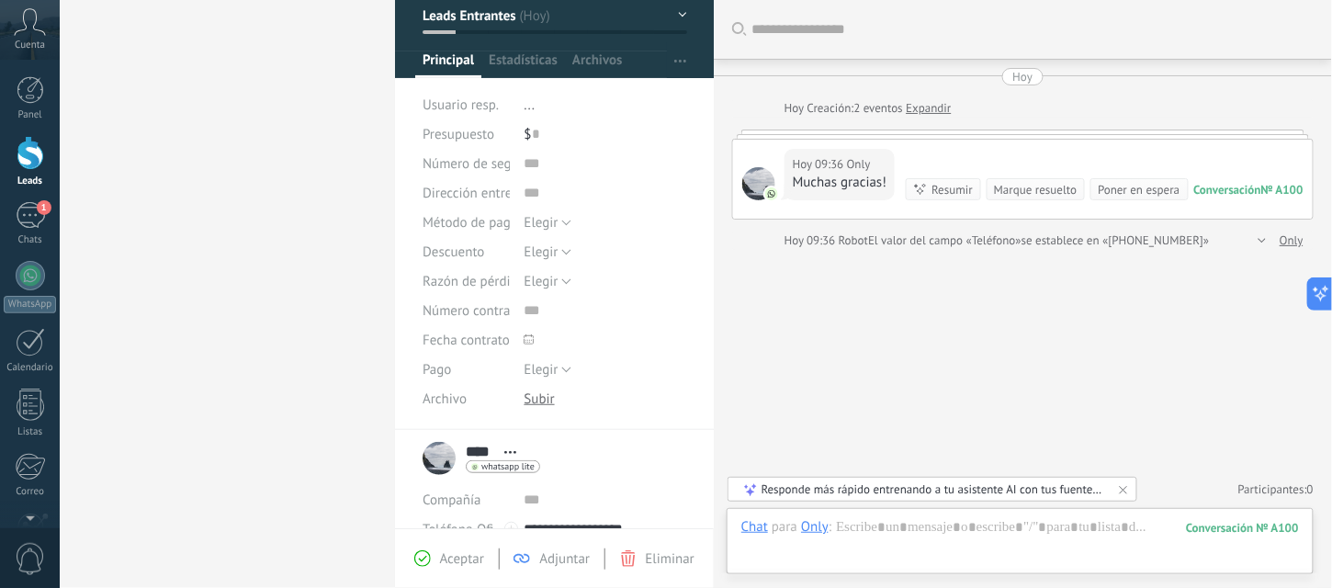
scroll to position [0, 0]
click at [998, 239] on div at bounding box center [1260, 240] width 12 height 18
click at [342, 253] on div "Leads Leads abiertos Aplicar 1 Lead: $0 Leads abiertos Mis leads Leads ganados …" at bounding box center [666, 294] width 1332 height 588
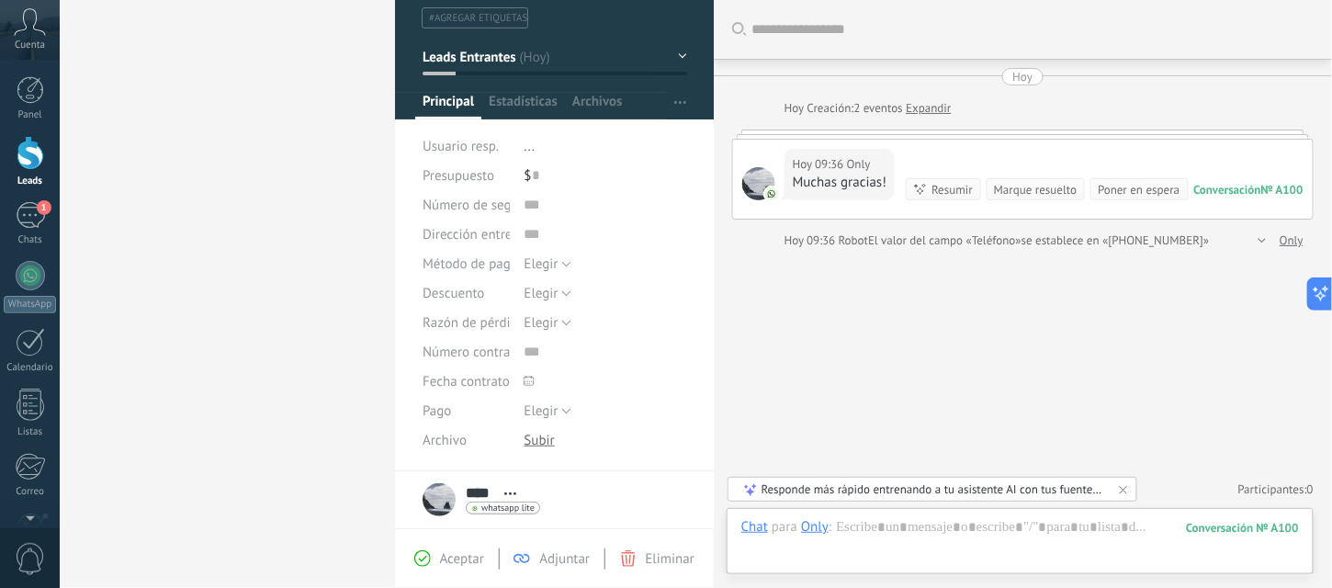
scroll to position [25, 0]
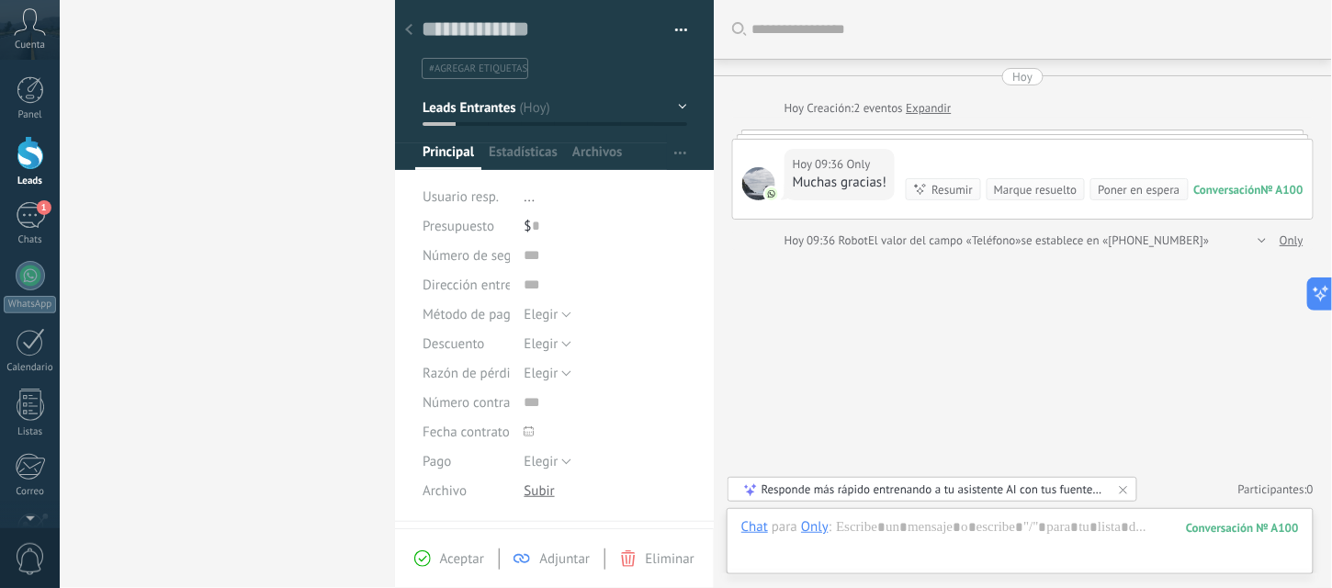
click at [339, 248] on div "Leads Leads abiertos Aplicar 1 Lead: $0 Leads abiertos Mis leads Leads ganados …" at bounding box center [666, 294] width 1332 height 588
click at [411, 30] on icon at bounding box center [408, 29] width 7 height 11
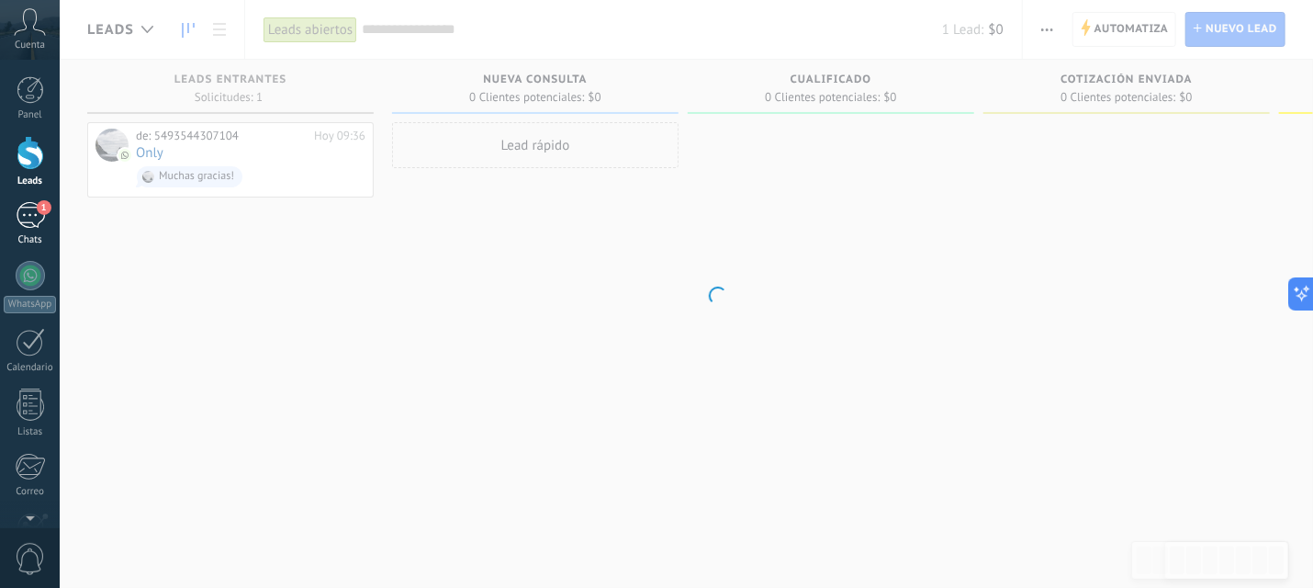
drag, startPoint x: 18, startPoint y: 220, endPoint x: 39, endPoint y: 215, distance: 21.6
click at [18, 220] on div "1" at bounding box center [30, 215] width 29 height 27
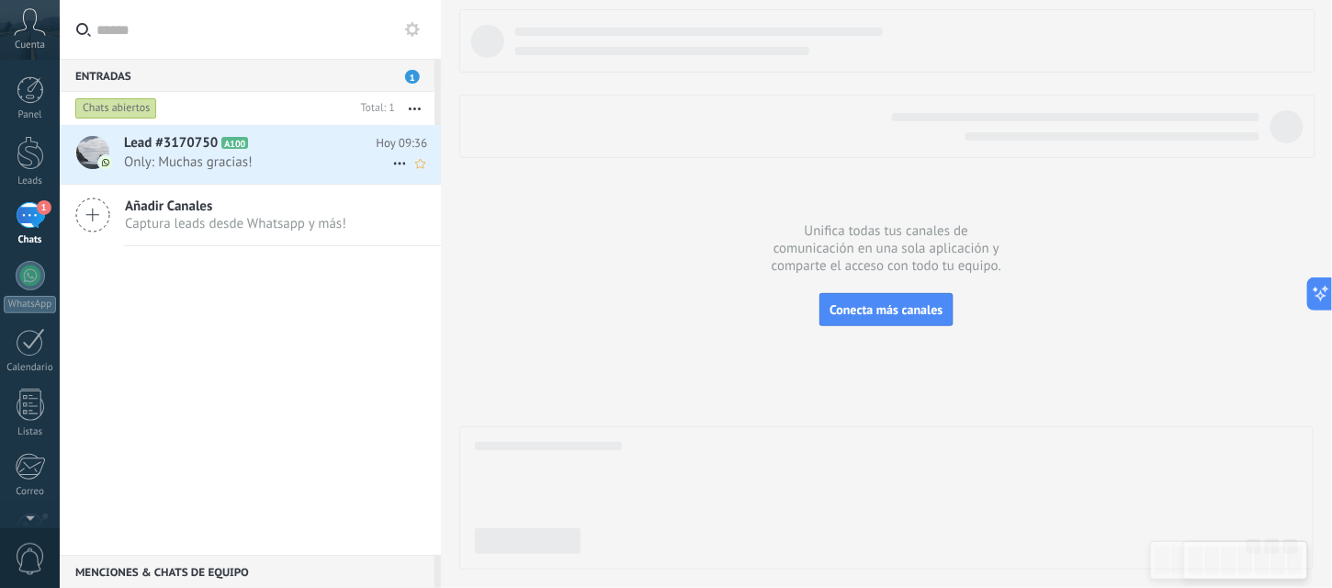
click at [298, 161] on span "Only: Muchas gracias!" at bounding box center [258, 161] width 268 height 17
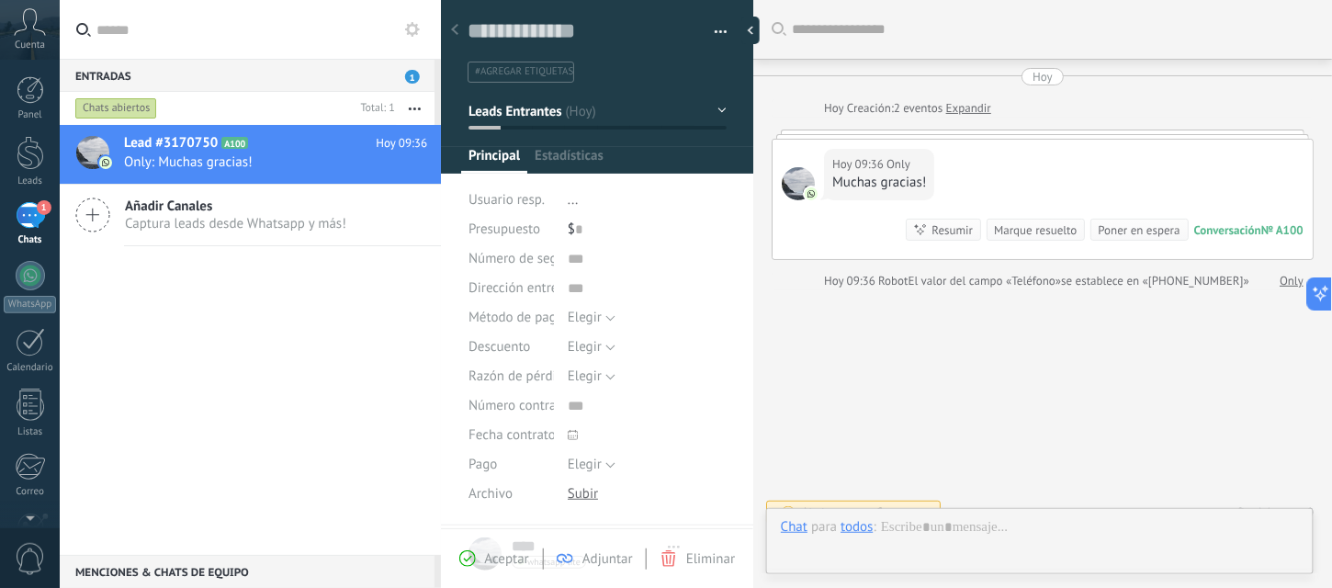
scroll to position [22, 0]
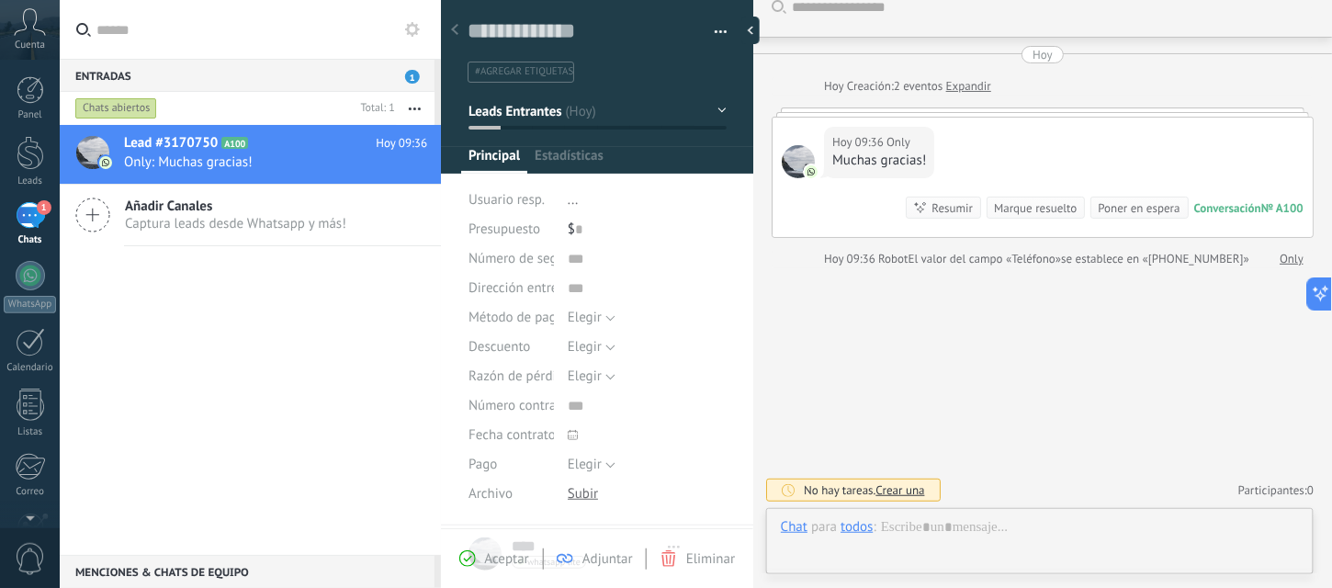
type textarea "**********"
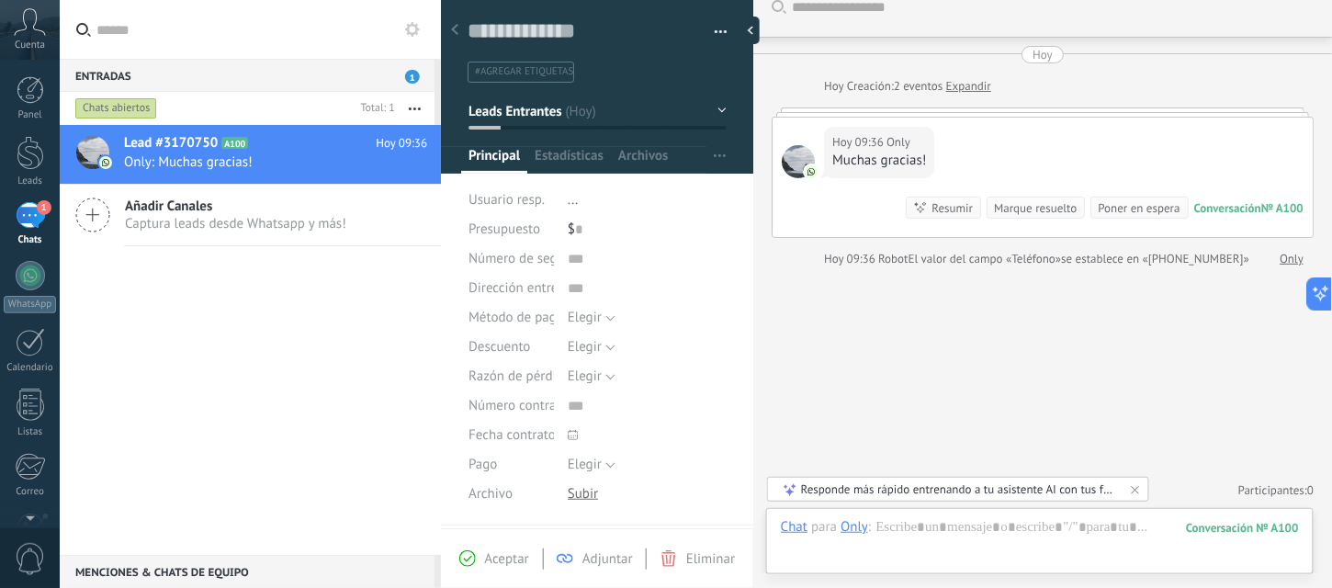
click at [998, 366] on div "Buscar Carga más [PERSON_NAME] Creación: 2 eventos Expandir Hoy 09:36 Only Much…" at bounding box center [1042, 283] width 579 height 611
click at [998, 440] on div at bounding box center [1040, 545] width 518 height 55
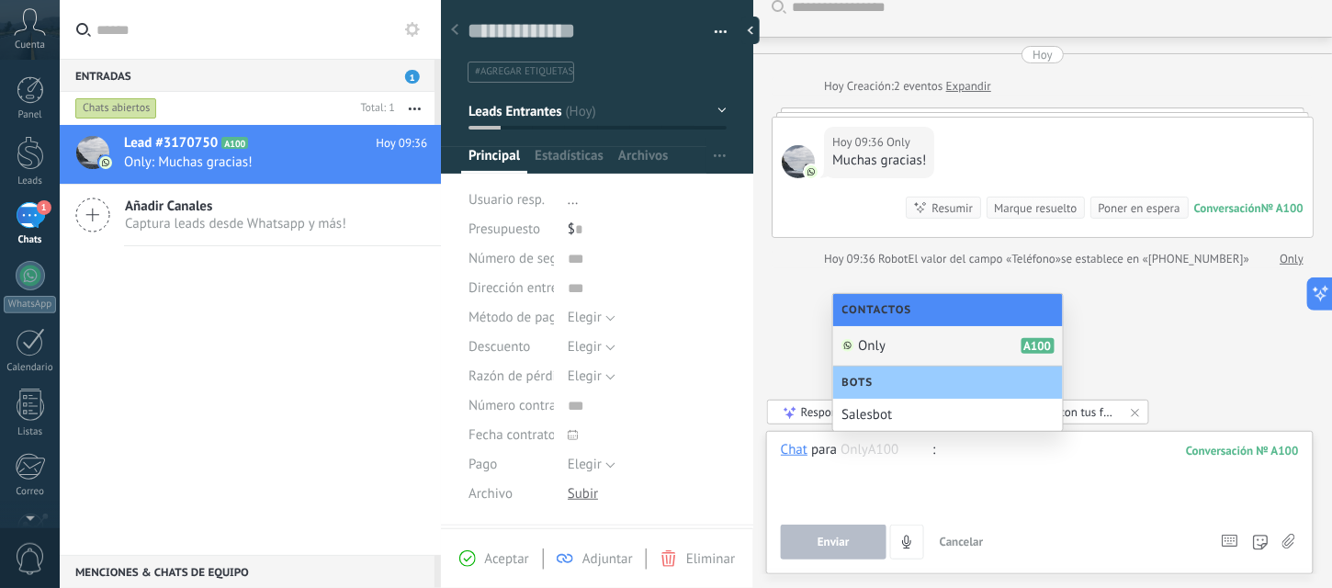
drag, startPoint x: 193, startPoint y: 335, endPoint x: 189, endPoint y: 19, distance: 316.0
click at [187, 308] on div "Lead #3170750 A100 Hoy 09:36 Only: Muchas gracias! Añadir [PERSON_NAME] Captura…" at bounding box center [250, 340] width 381 height 430
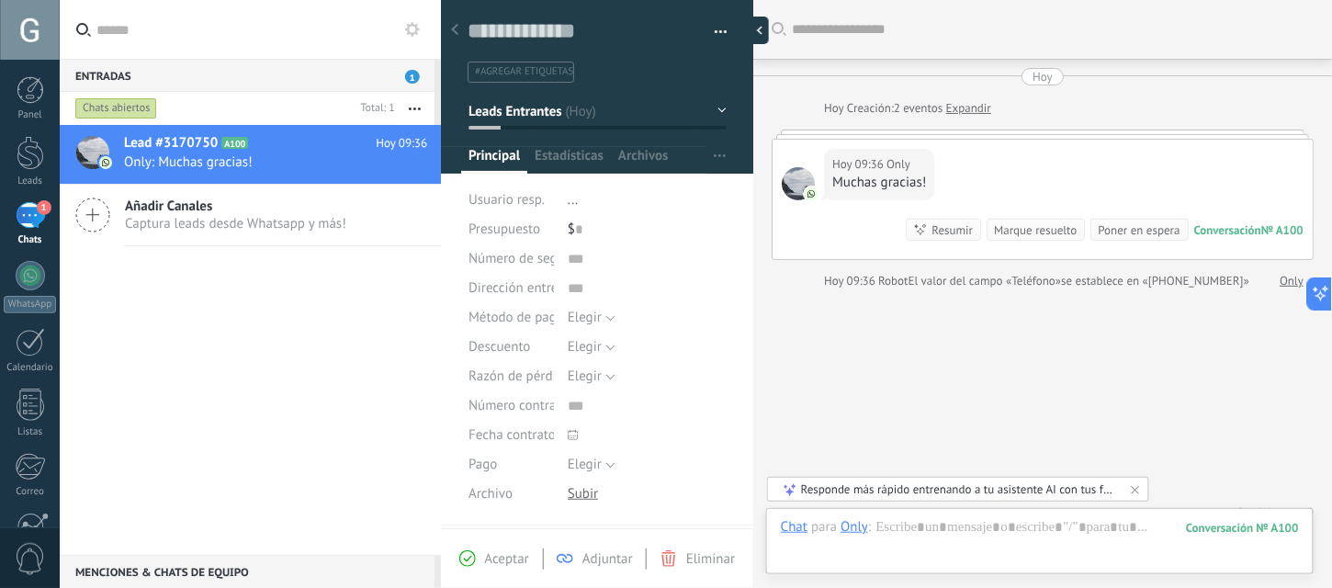
click at [757, 31] on div at bounding box center [755, 31] width 28 height 28
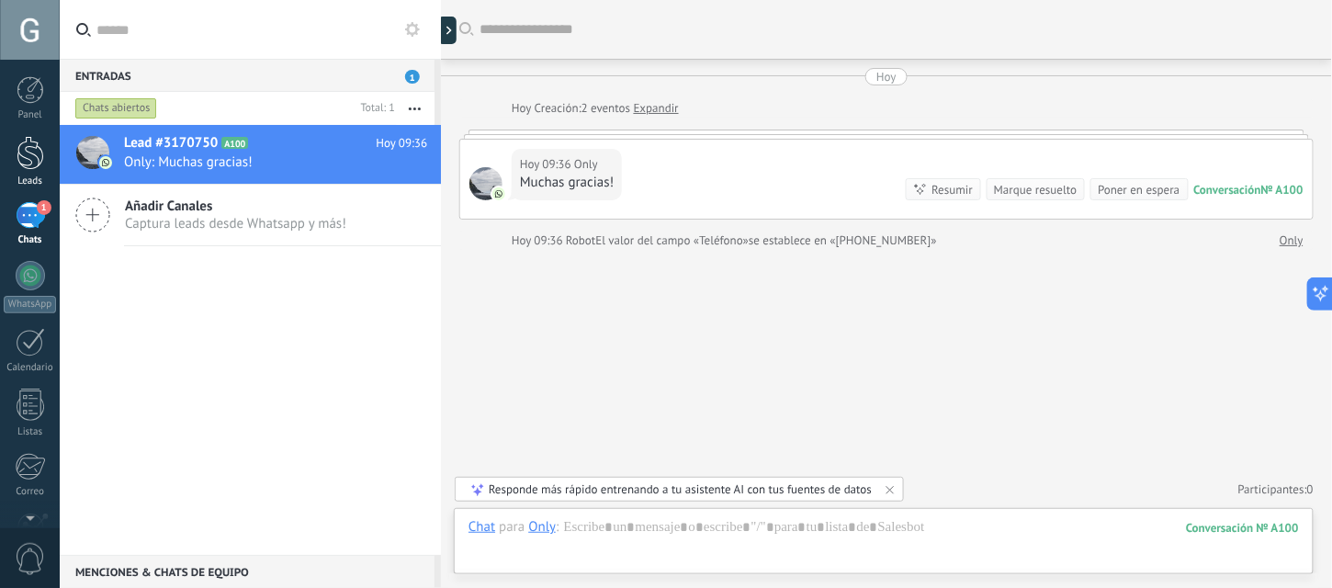
click at [30, 156] on div at bounding box center [31, 153] width 28 height 34
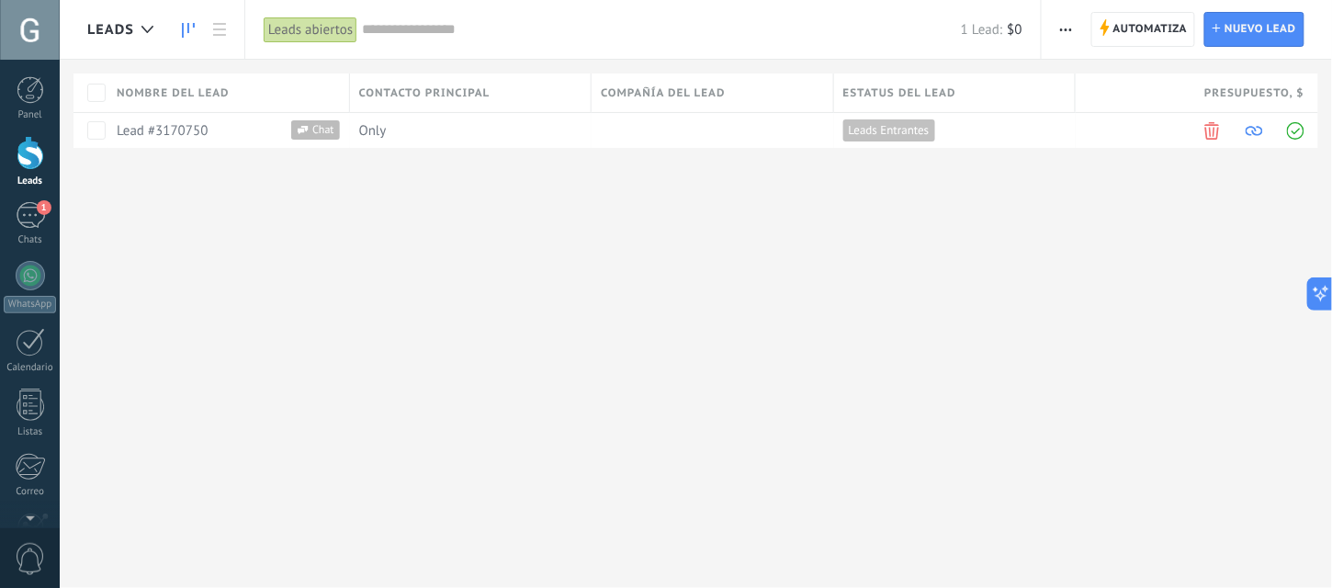
click at [180, 23] on link at bounding box center [188, 30] width 31 height 36
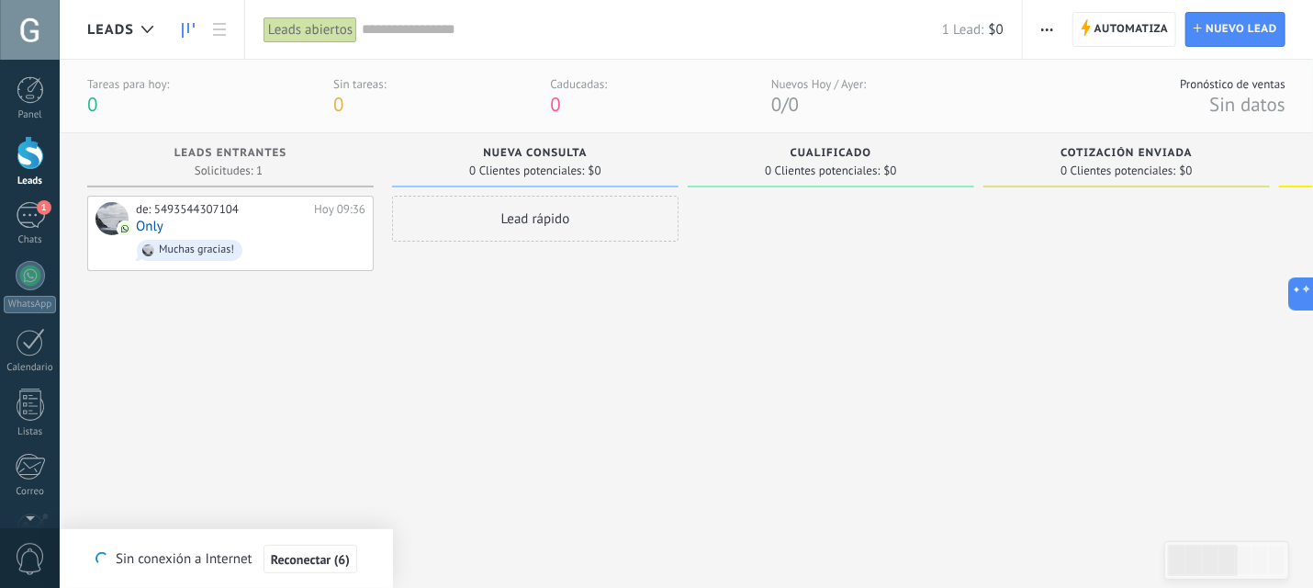
click at [576, 405] on div "Lead rápido" at bounding box center [535, 370] width 287 height 348
